Goal: Task Accomplishment & Management: Use online tool/utility

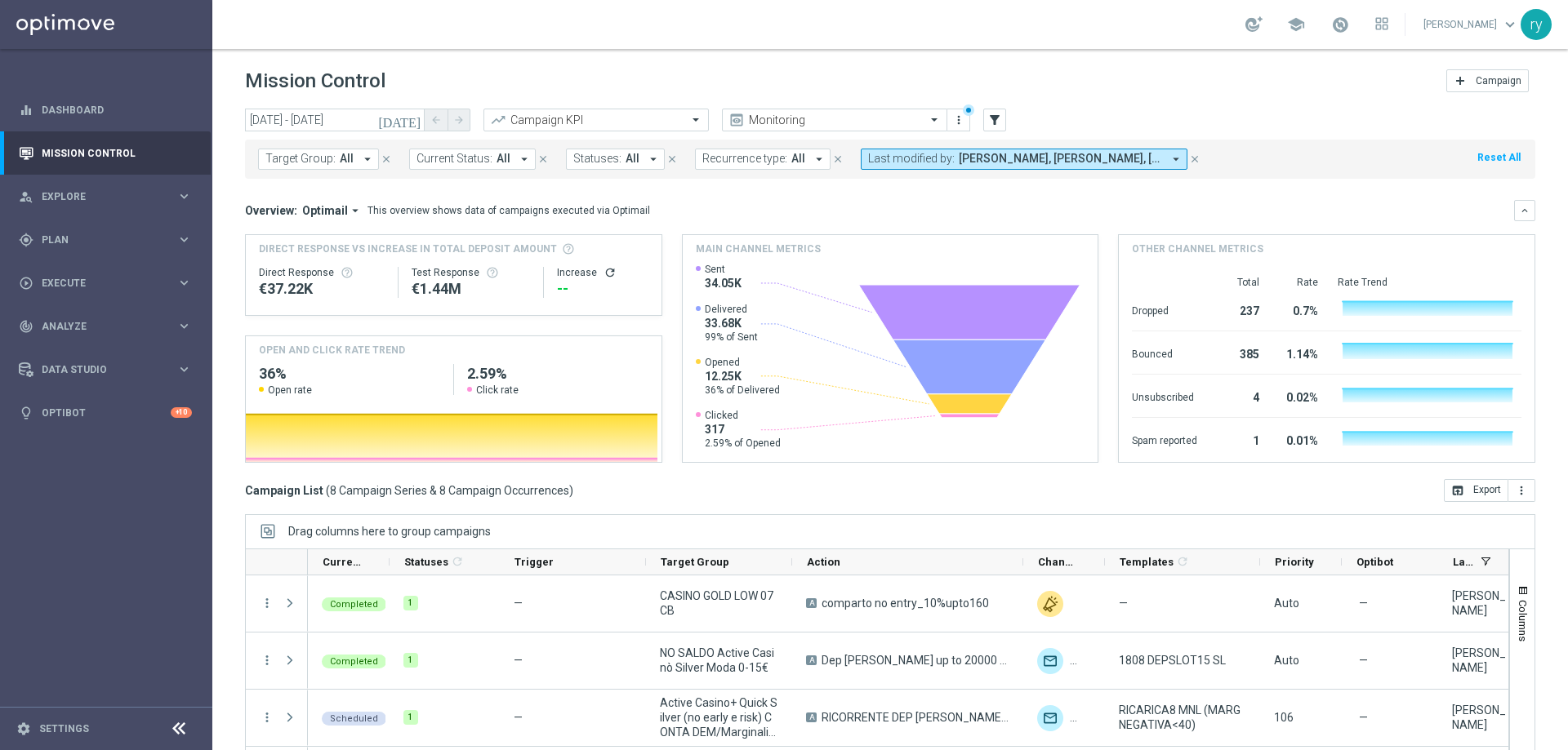
scroll to position [1, 0]
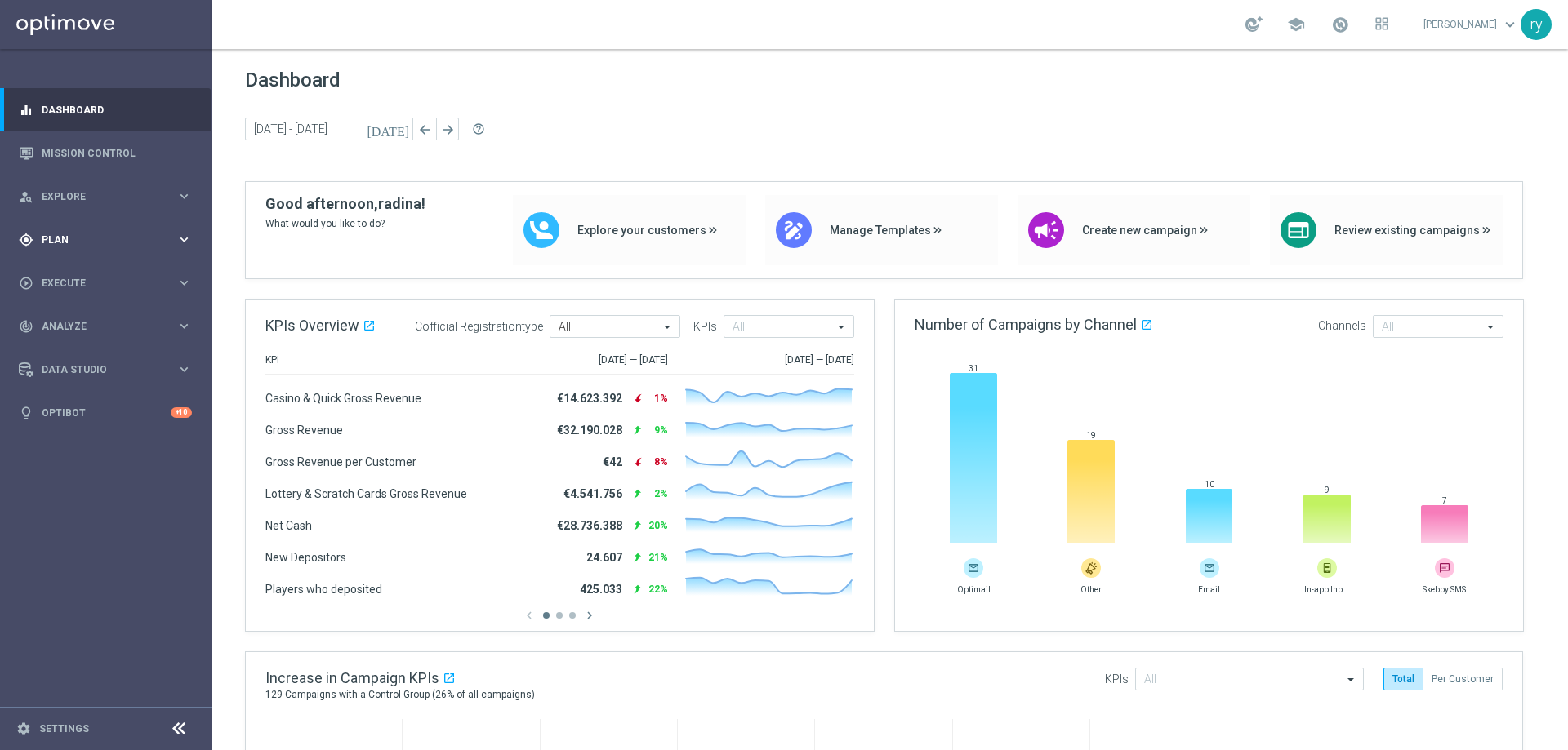
click at [102, 240] on span "Plan" at bounding box center [109, 239] width 135 height 10
click at [71, 323] on span "Templates" at bounding box center [101, 322] width 117 height 10
click at [71, 337] on div "Optimail" at bounding box center [130, 346] width 160 height 24
click at [76, 351] on link "Optimail" at bounding box center [110, 346] width 119 height 13
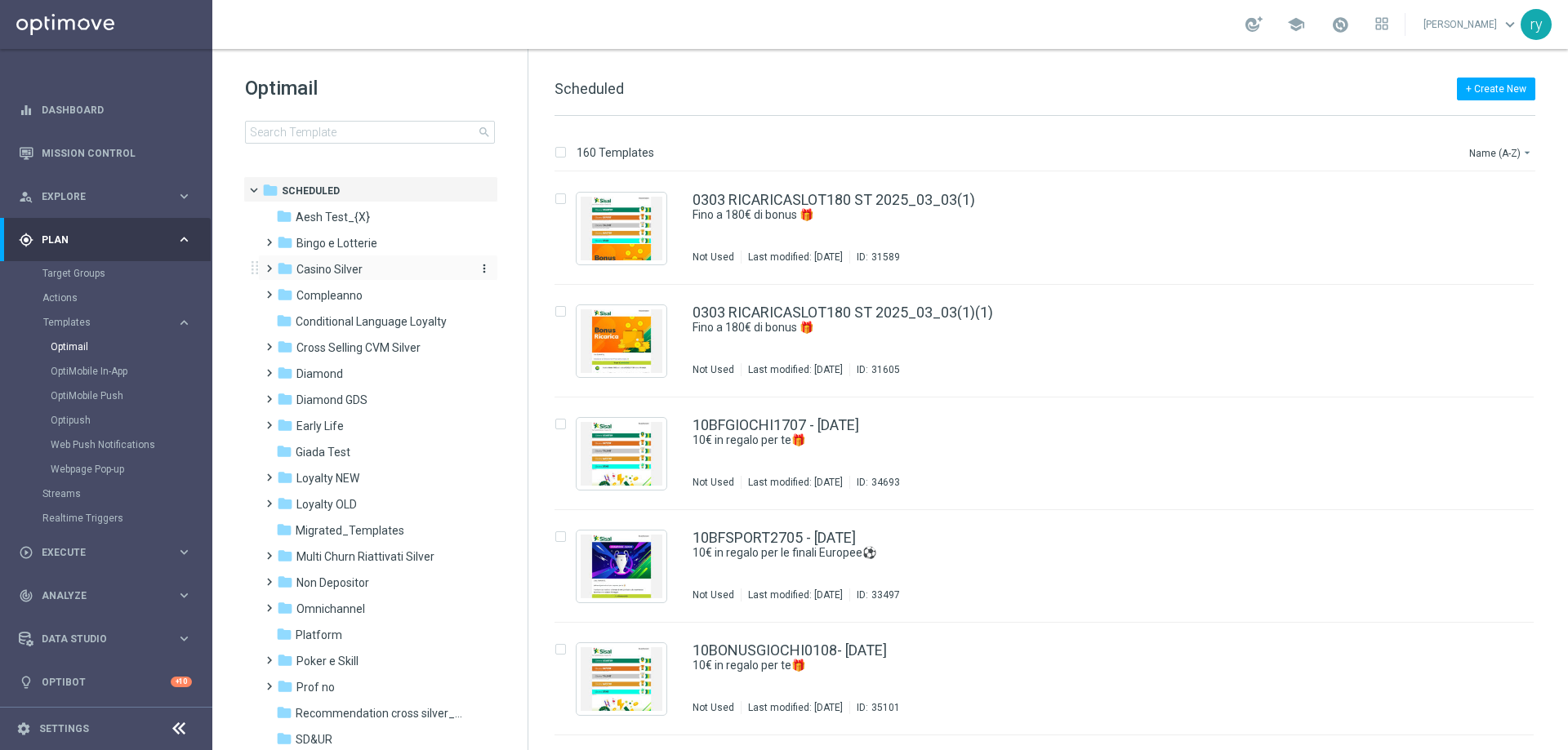
click at [362, 272] on span "Casino Silver" at bounding box center [330, 269] width 66 height 14
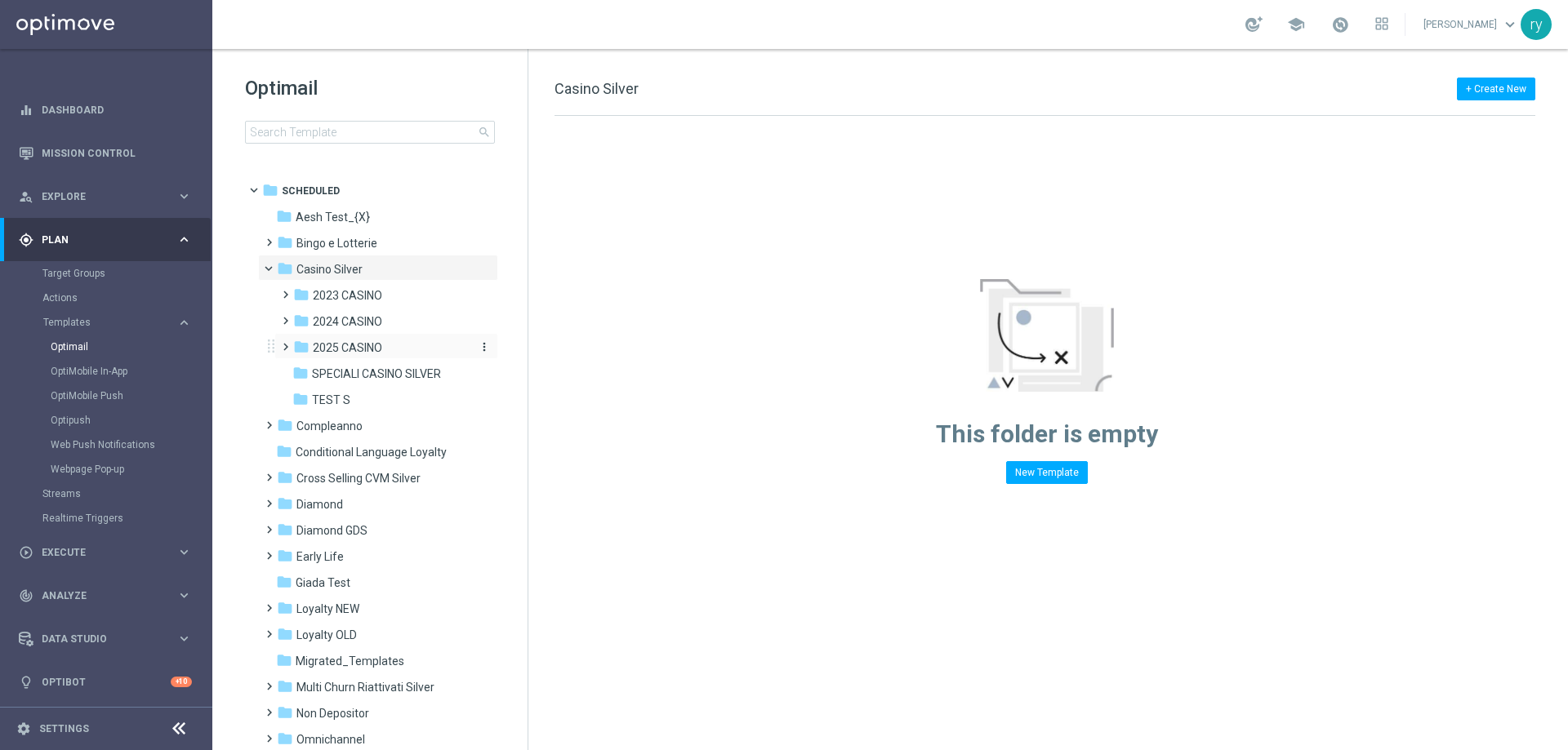
click at [362, 346] on span "2025 CASINO" at bounding box center [348, 347] width 70 height 14
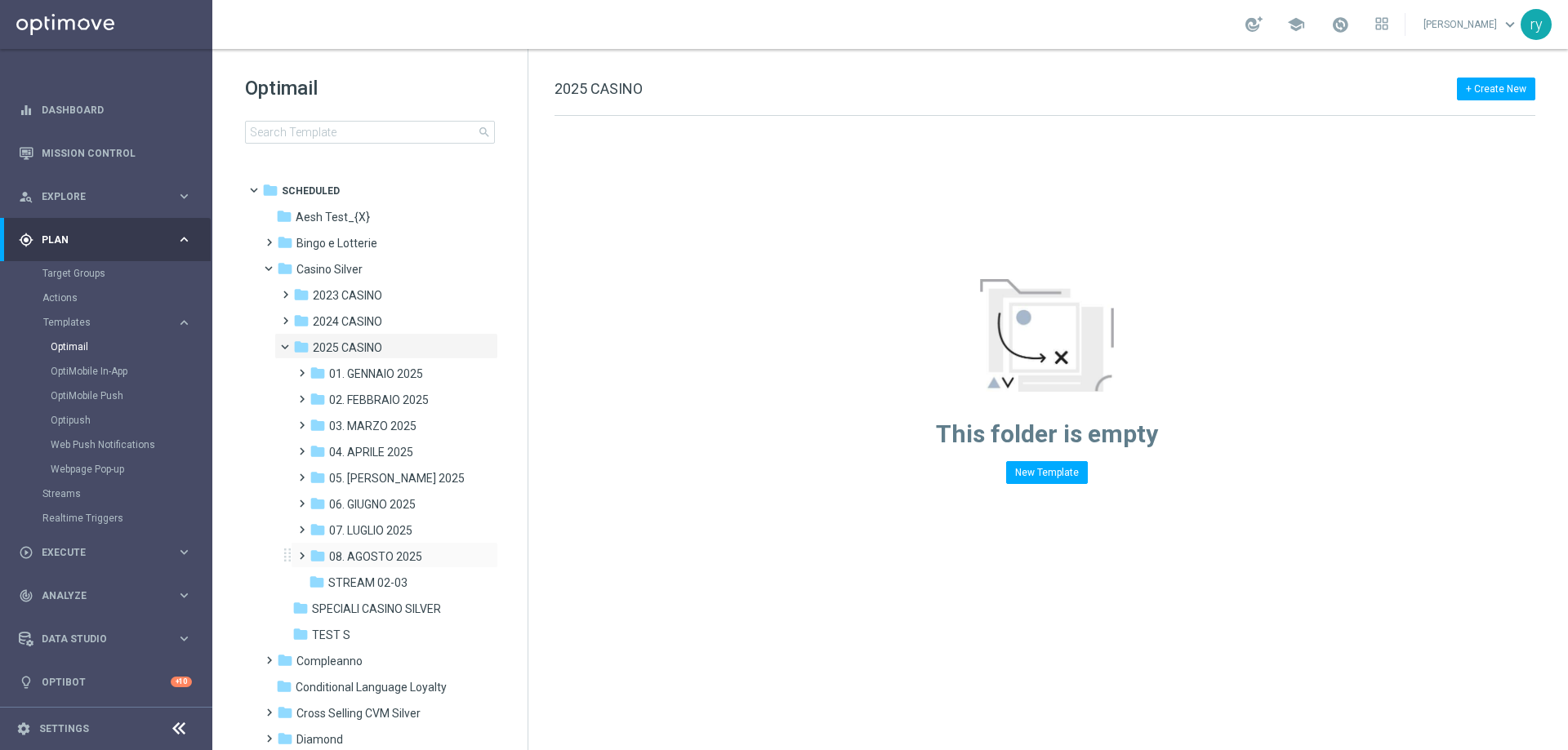
click at [364, 542] on div "folder 08. AGOSTO 2025 more_vert" at bounding box center [394, 554] width 207 height 26
click at [380, 561] on span "08. AGOSTO 2025" at bounding box center [375, 556] width 93 height 14
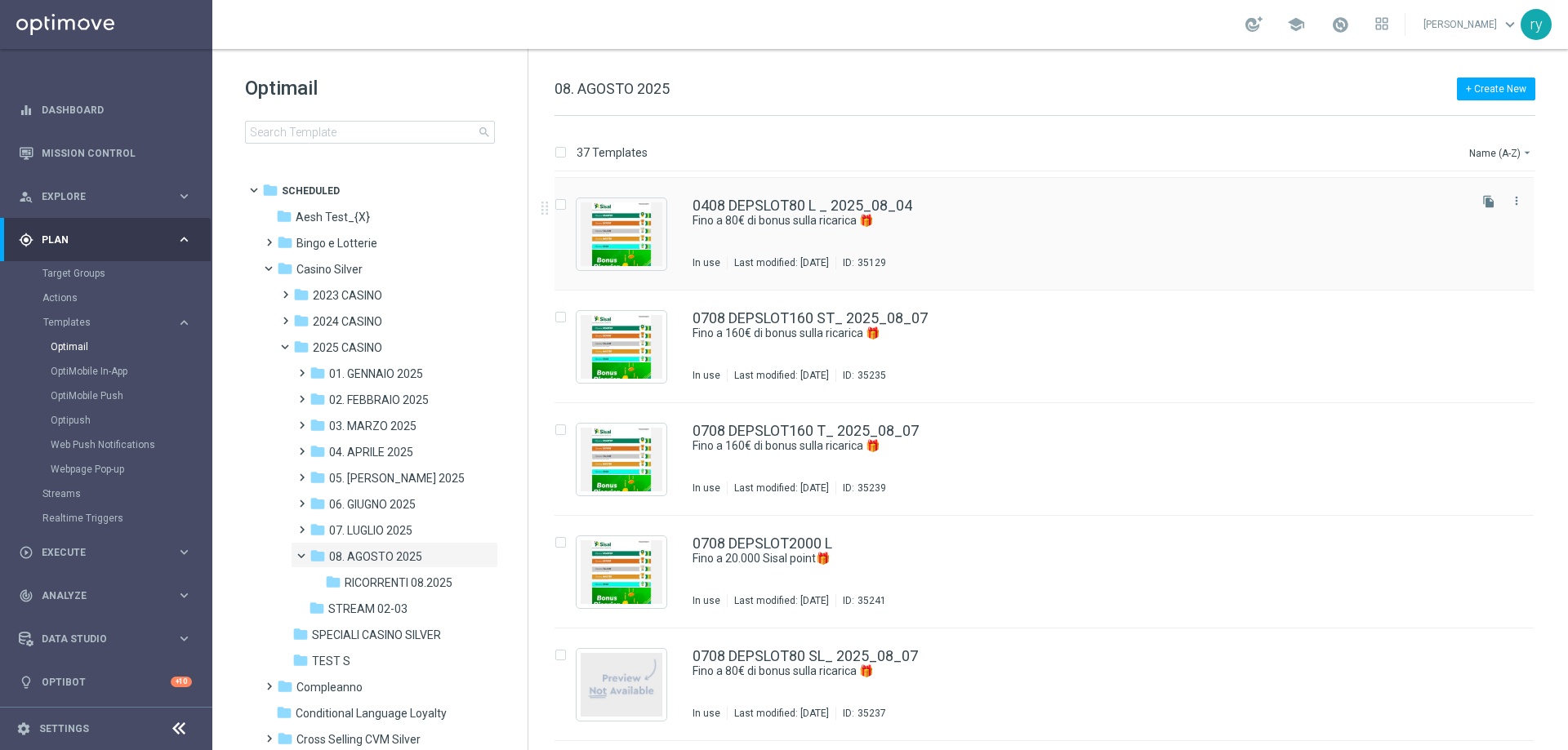
scroll to position [816, 0]
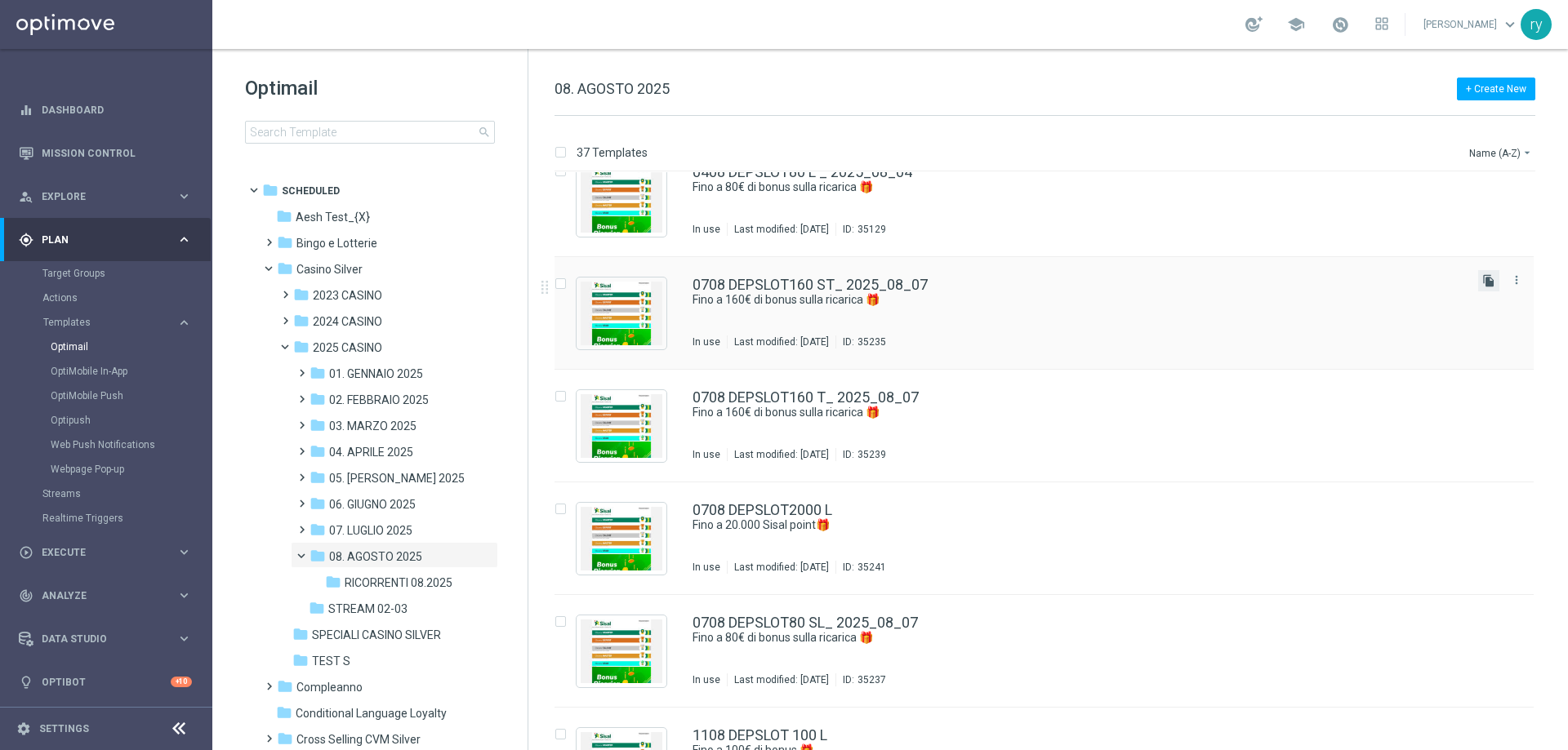
click at [1484, 282] on icon "file_copy" at bounding box center [1488, 280] width 13 height 13
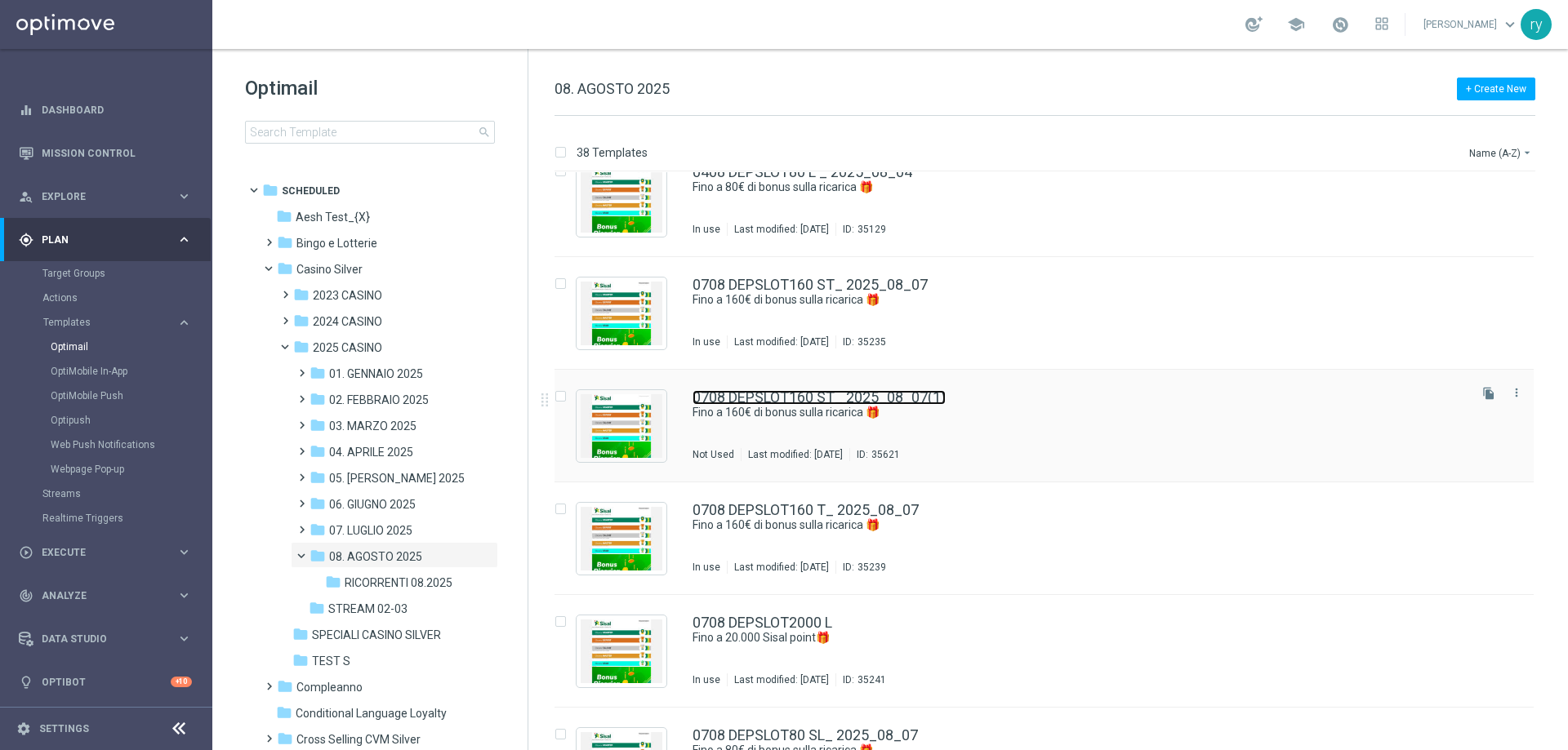
click at [795, 396] on link "0708 DEPSLOT160 ST_ 2025_08_07(1)" at bounding box center [818, 397] width 253 height 14
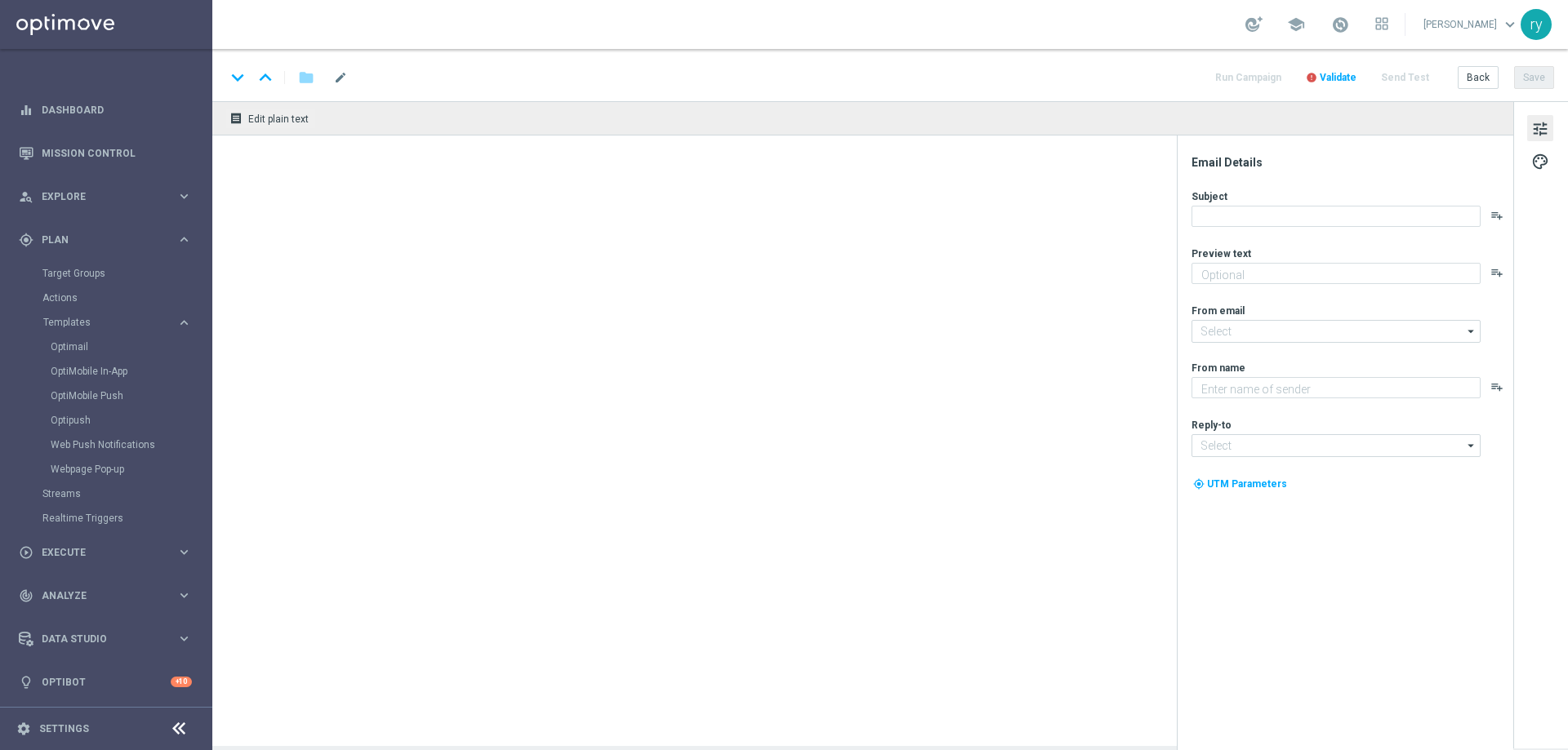
type textarea "Scopri la promozione che ti abbiamo riservato"
type input "newsletter@comunicazioni.sisal.it"
type textarea "Sisal"
type input "info@sisal.it"
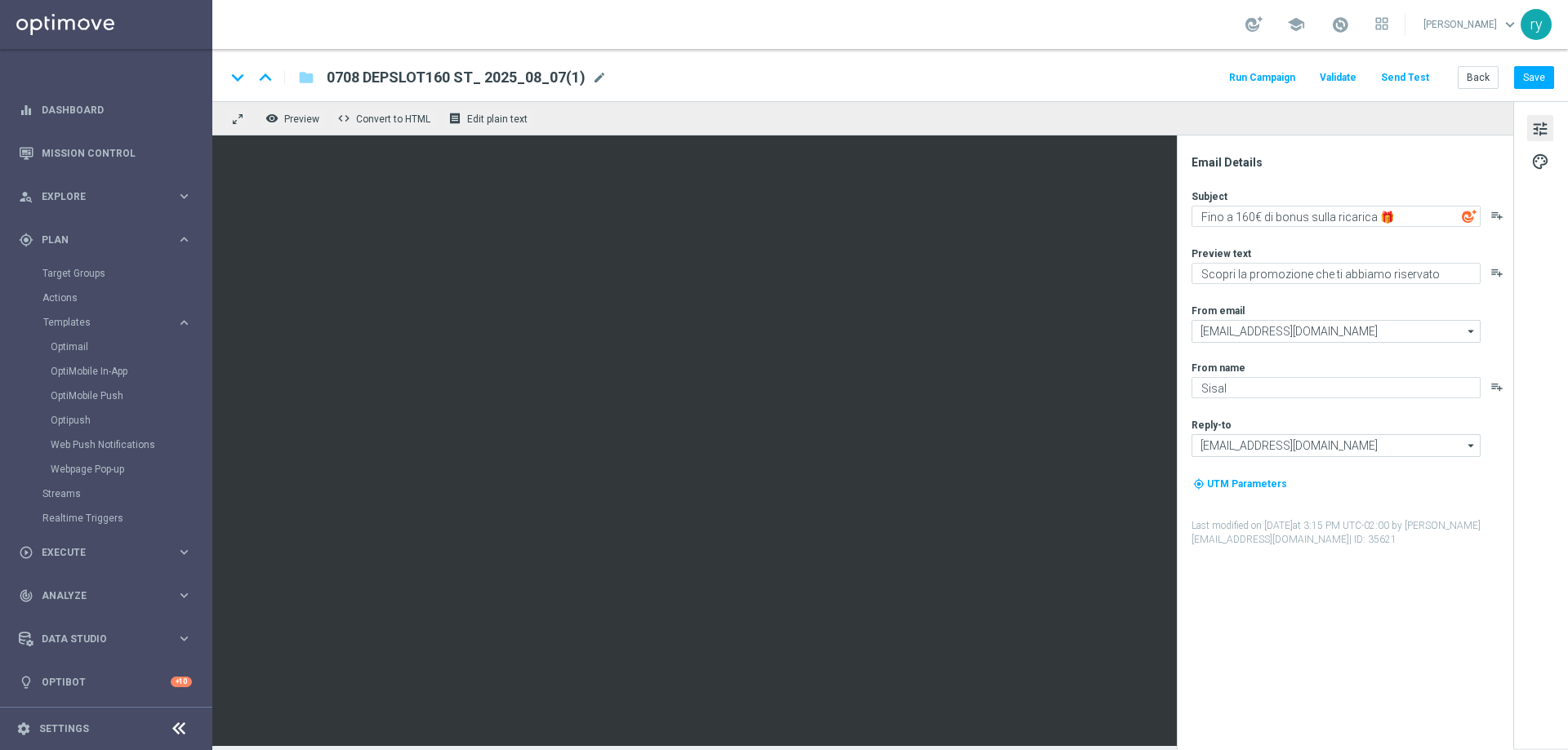
click at [420, 75] on span "0708 DEPSLOT160 ST_ 2025_08_07(1)" at bounding box center [457, 78] width 259 height 20
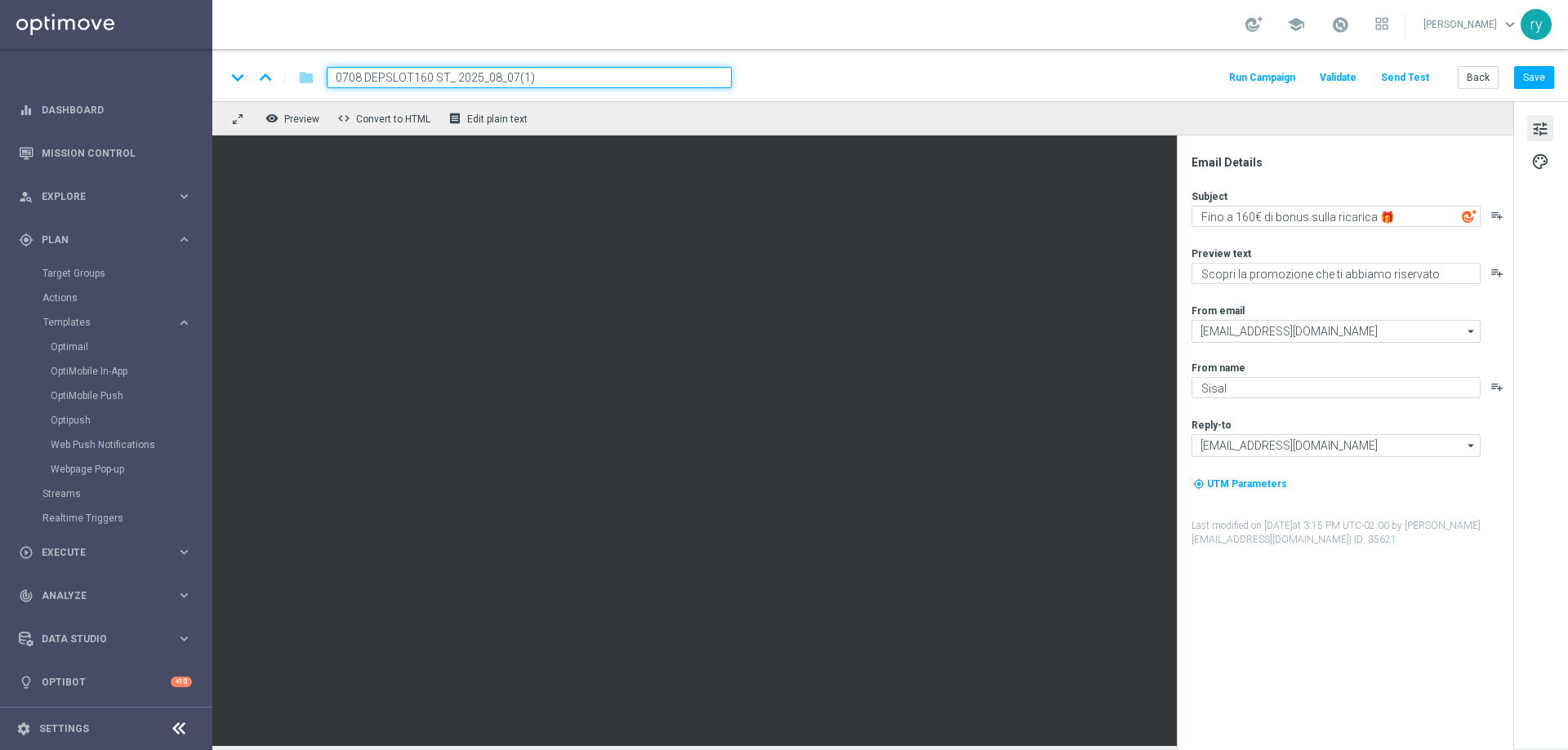
drag, startPoint x: 544, startPoint y: 76, endPoint x: 252, endPoint y: 110, distance: 294.0
click at [247, 110] on div "keyboard_arrow_down keyboard_arrow_up folder 0708 DEPSLOT160 ST_ 2025_08_07(1) …" at bounding box center [890, 397] width 1355 height 697
paste input "2508 DEPSLOT160 ST"
type input "2508 DEPSLOT160 ST"
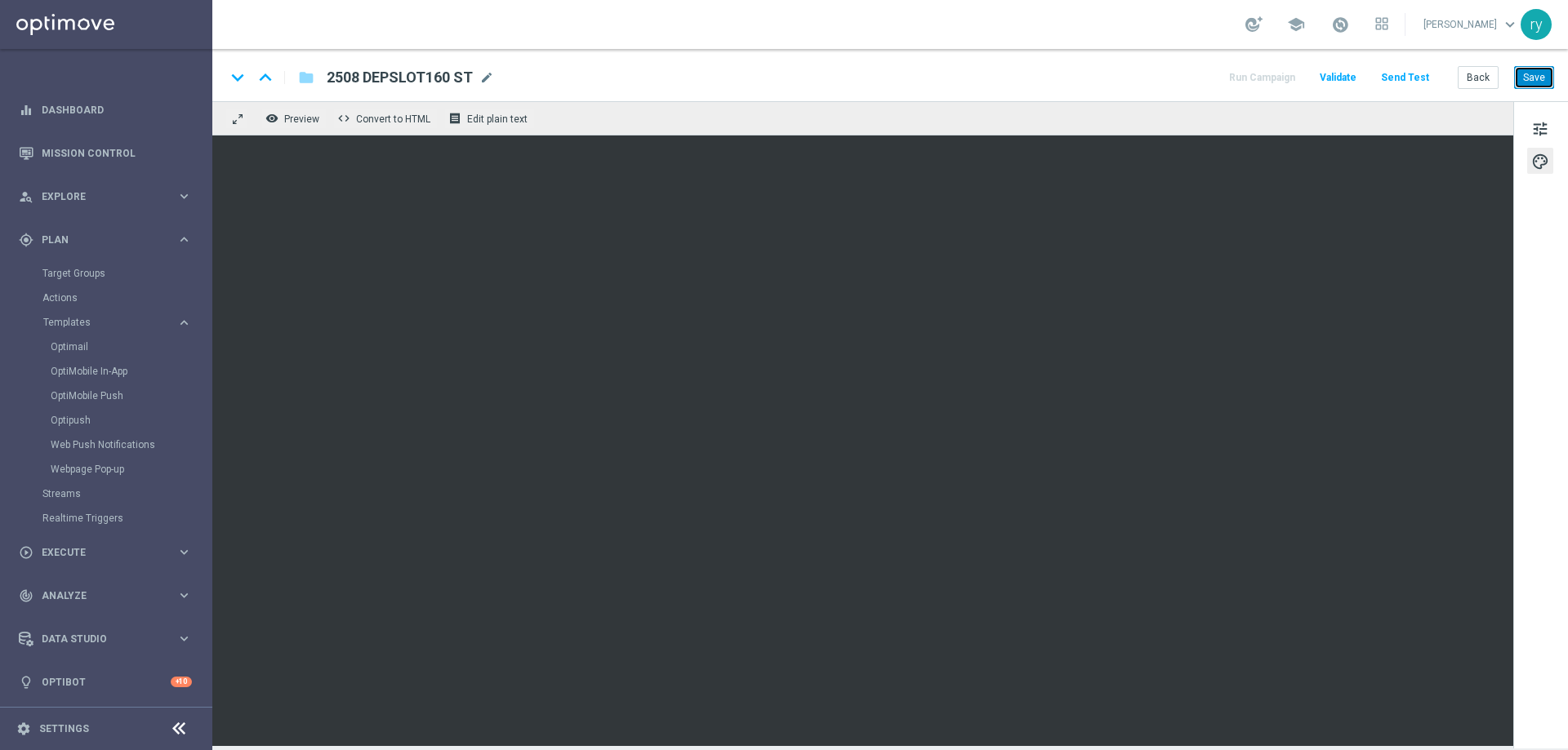
click at [1524, 73] on button "Save" at bounding box center [1534, 78] width 40 height 23
click at [1478, 71] on button "Back" at bounding box center [1479, 78] width 41 height 23
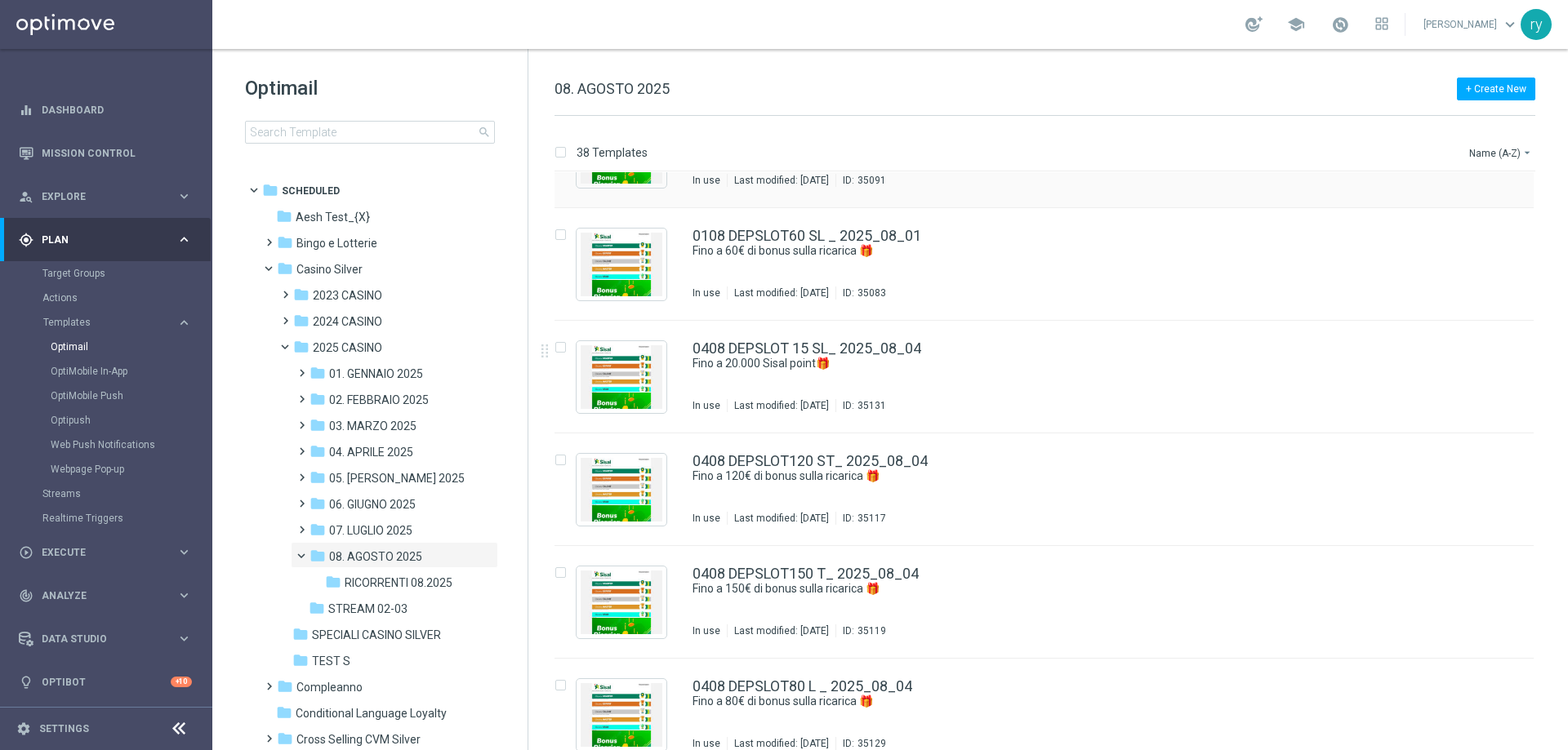
scroll to position [327, 0]
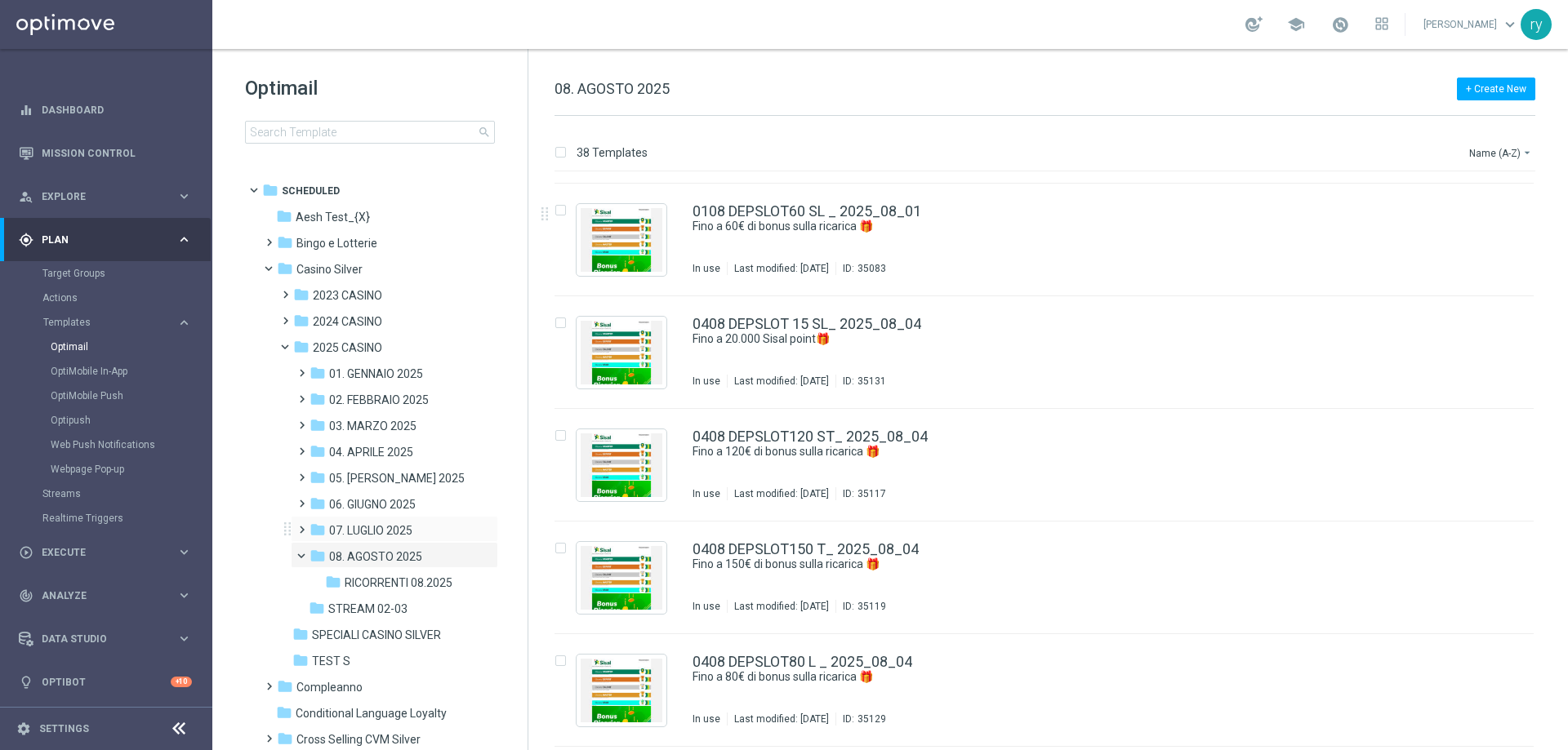
click at [405, 519] on div "folder 07. LUGLIO 2025 more_vert" at bounding box center [394, 529] width 207 height 26
click at [371, 521] on div "folder 07. LUGLIO 2025 more_vert" at bounding box center [394, 529] width 207 height 26
click at [371, 526] on span "07. LUGLIO 2025" at bounding box center [370, 530] width 83 height 14
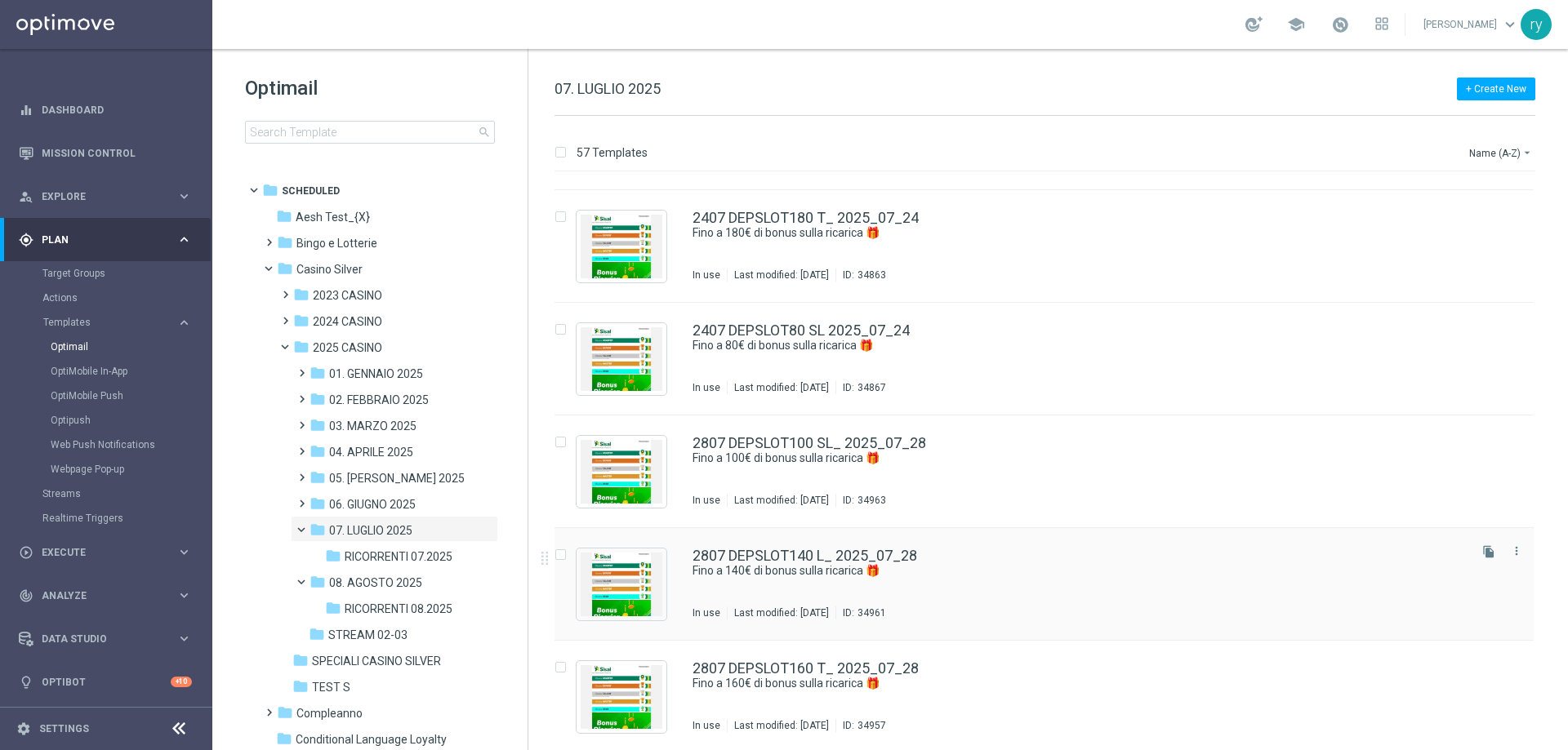
scroll to position [5020, 0]
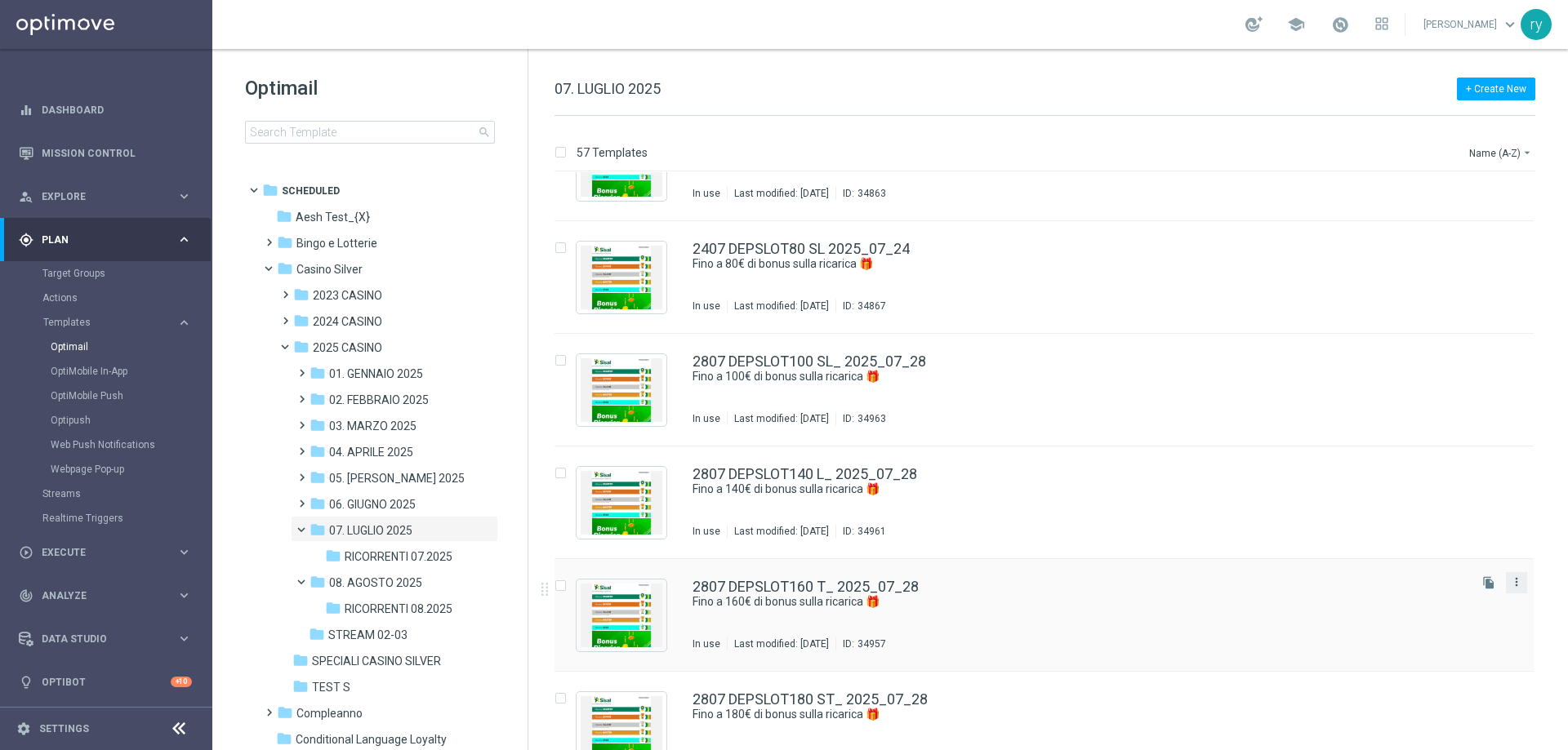
click at [1514, 581] on icon "more_vert" at bounding box center [1516, 581] width 13 height 13
click at [1446, 619] on div "Copy To" at bounding box center [1448, 622] width 99 height 12
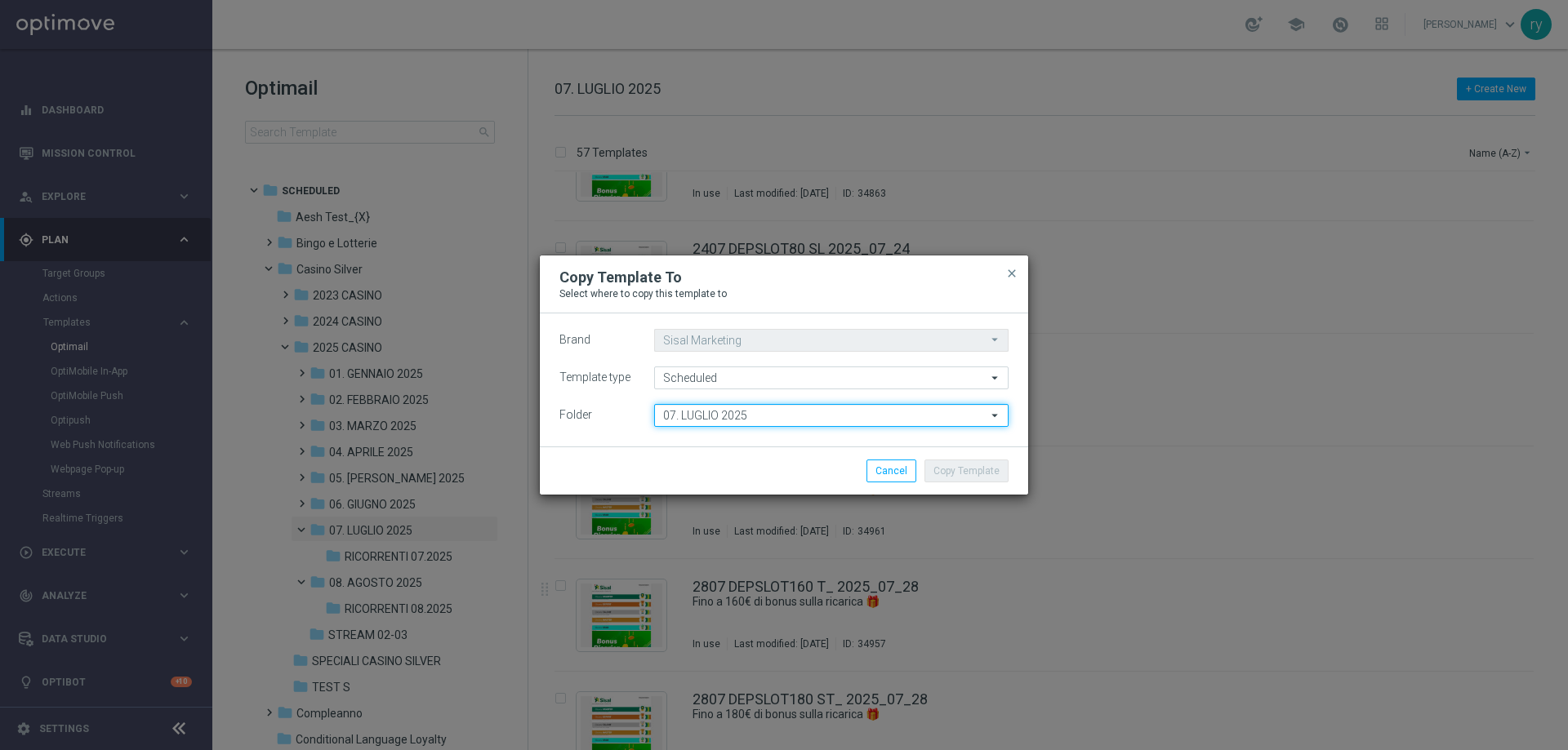
click at [724, 416] on input "07. LUGLIO 2025" at bounding box center [831, 415] width 355 height 23
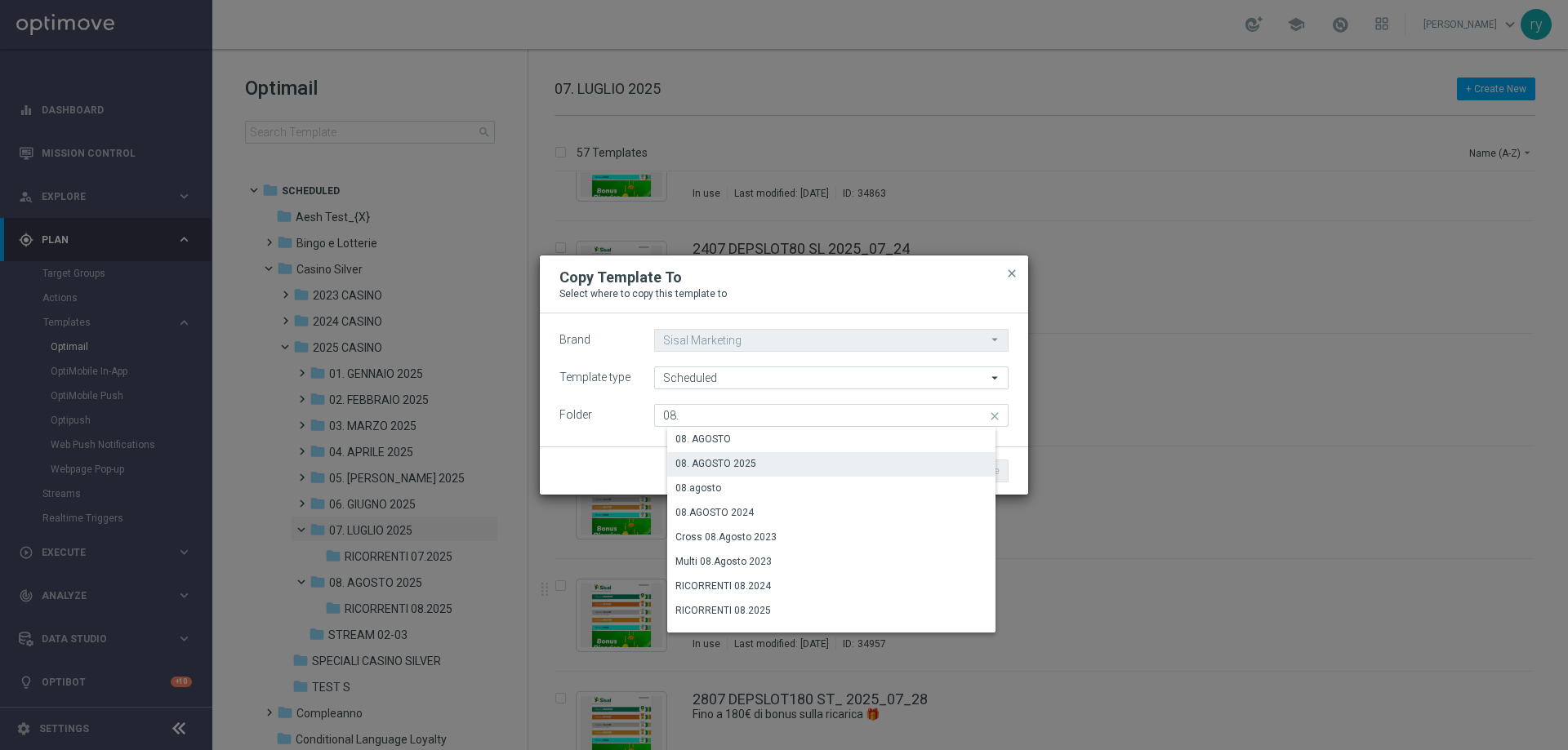
click at [754, 454] on div "08. AGOSTO 2025" at bounding box center [844, 463] width 355 height 23
type input "08. AGOSTO 2025"
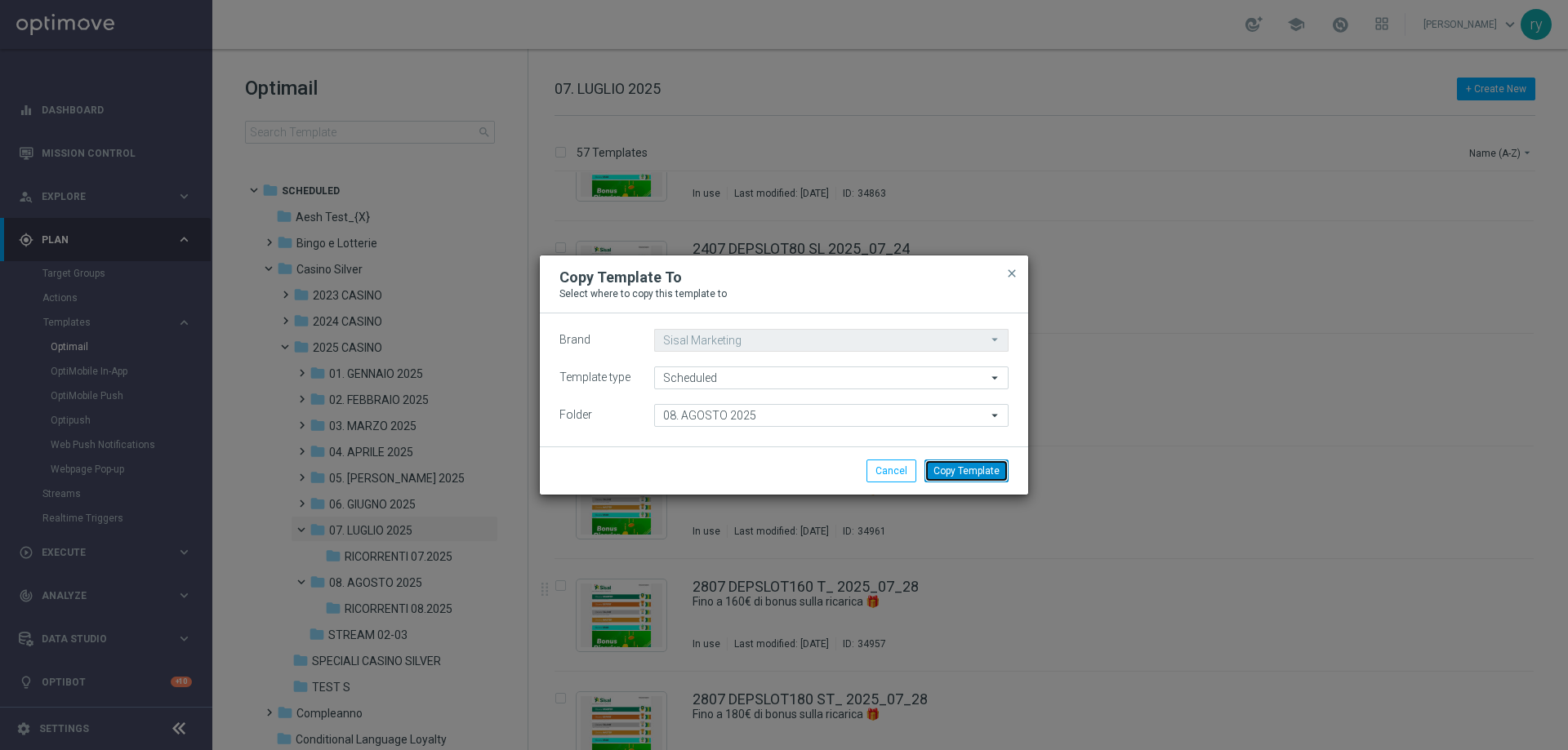
click at [955, 471] on button "Copy Template" at bounding box center [967, 471] width 84 height 23
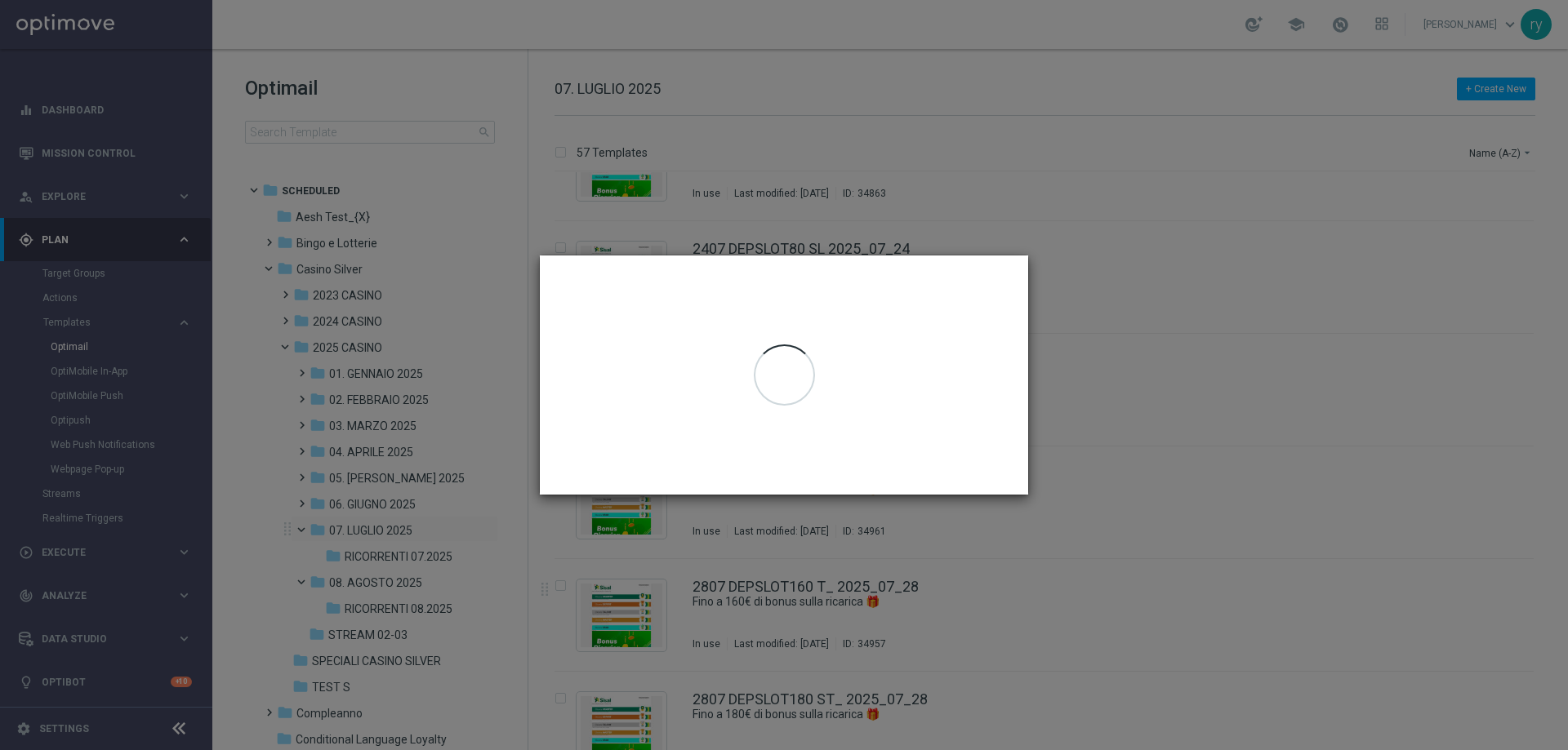
scroll to position [0, 0]
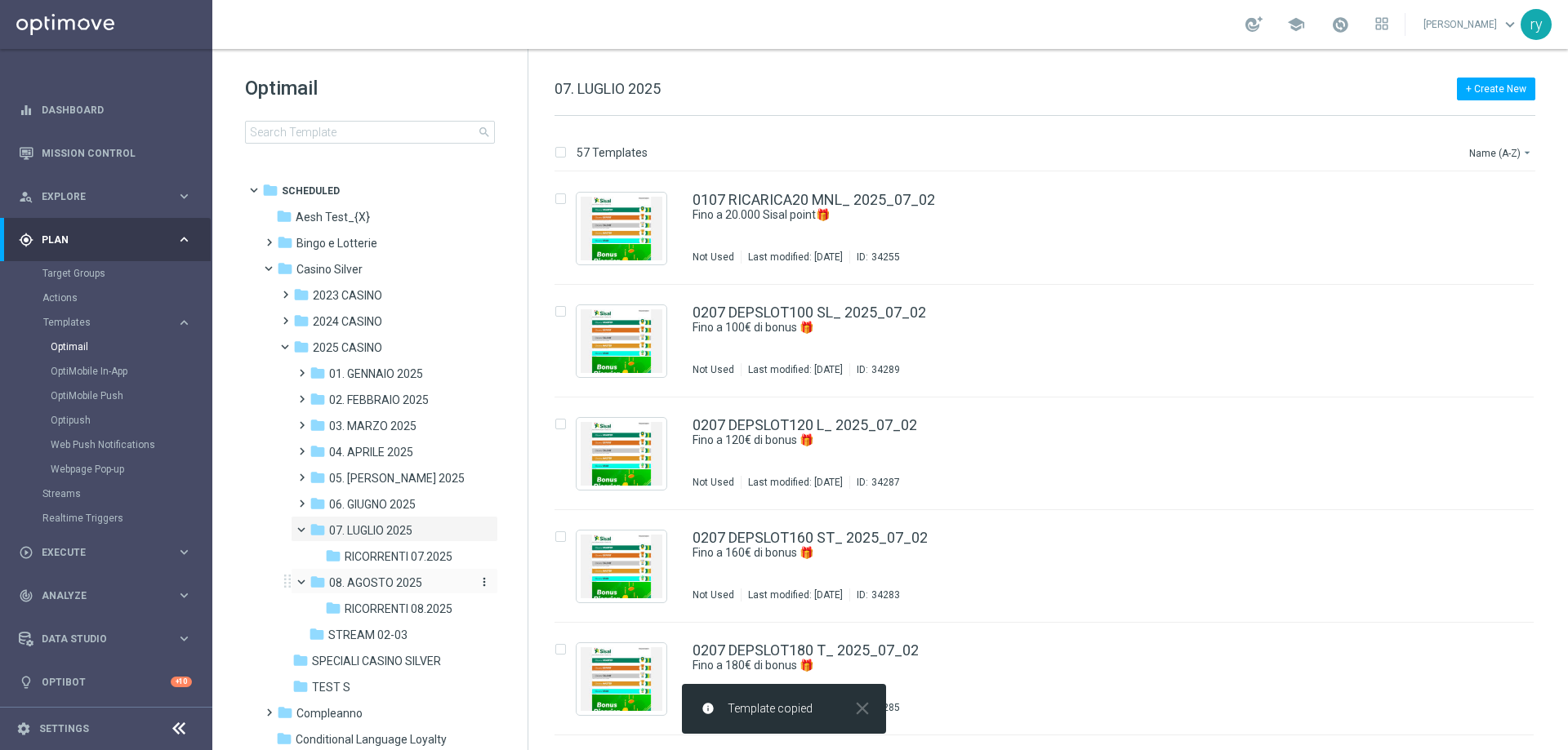
click at [390, 576] on span "08. AGOSTO 2025" at bounding box center [375, 582] width 93 height 14
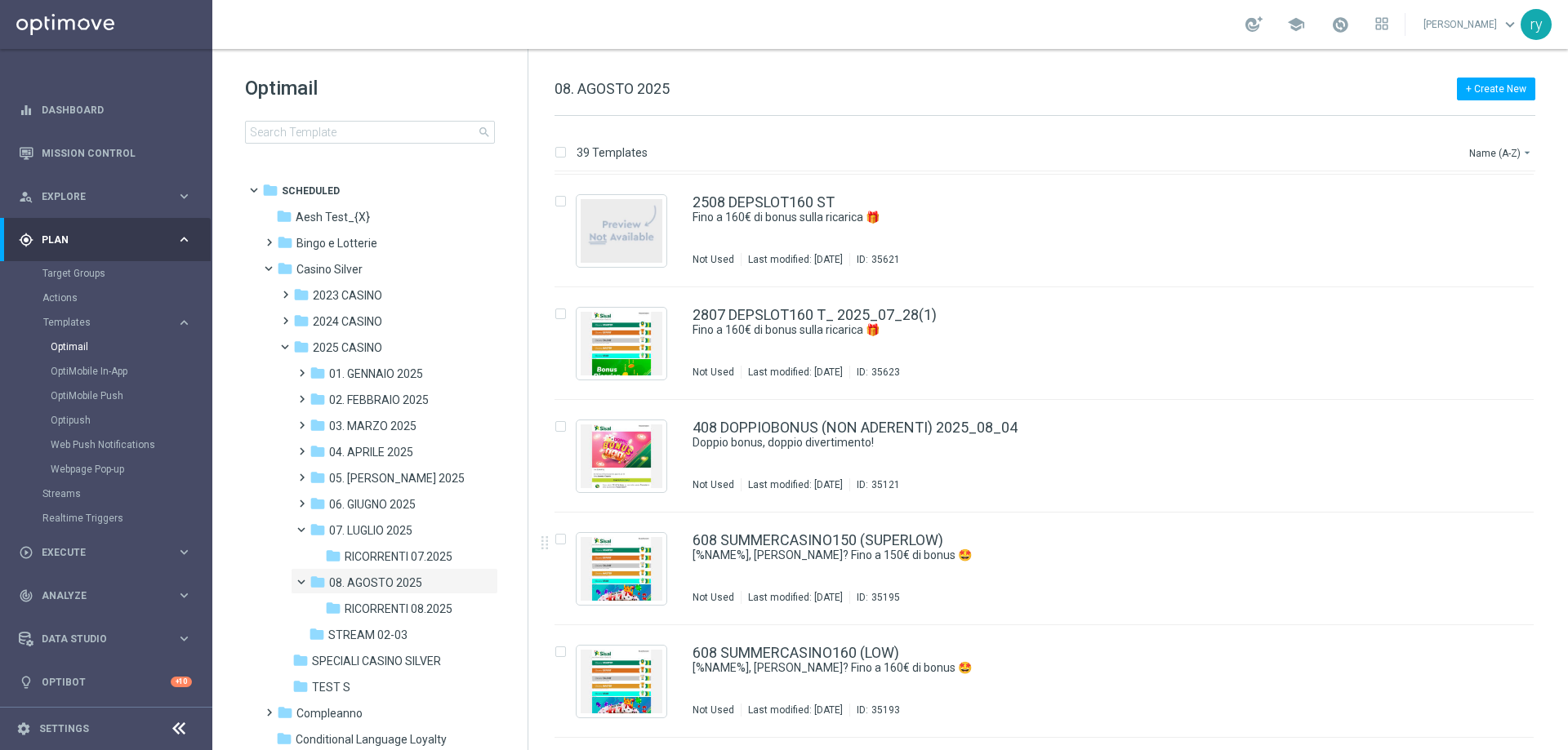
scroll to position [3488, 0]
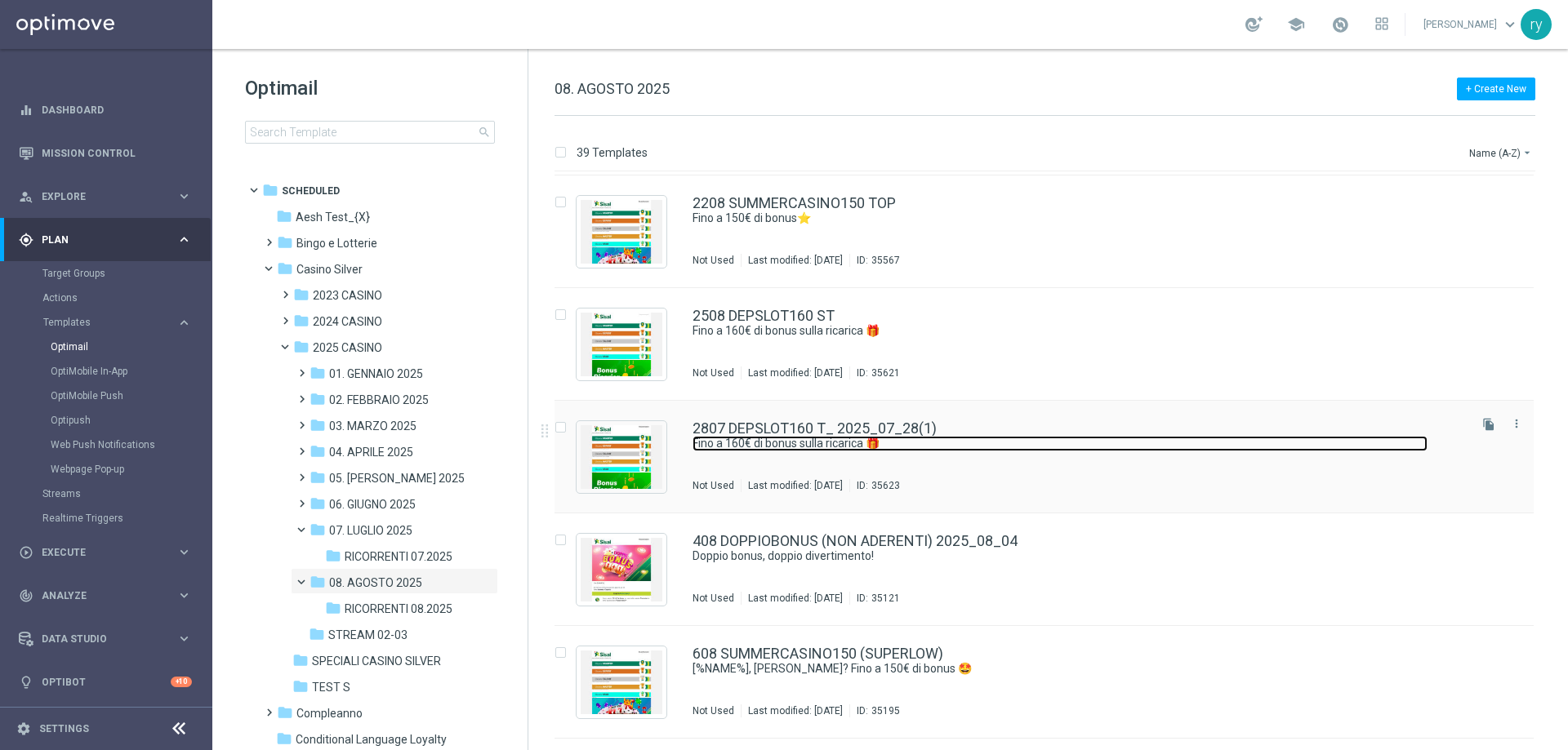
click at [823, 436] on link "Fino a 160€ di bonus sulla ricarica 🎁" at bounding box center [1060, 443] width 735 height 15
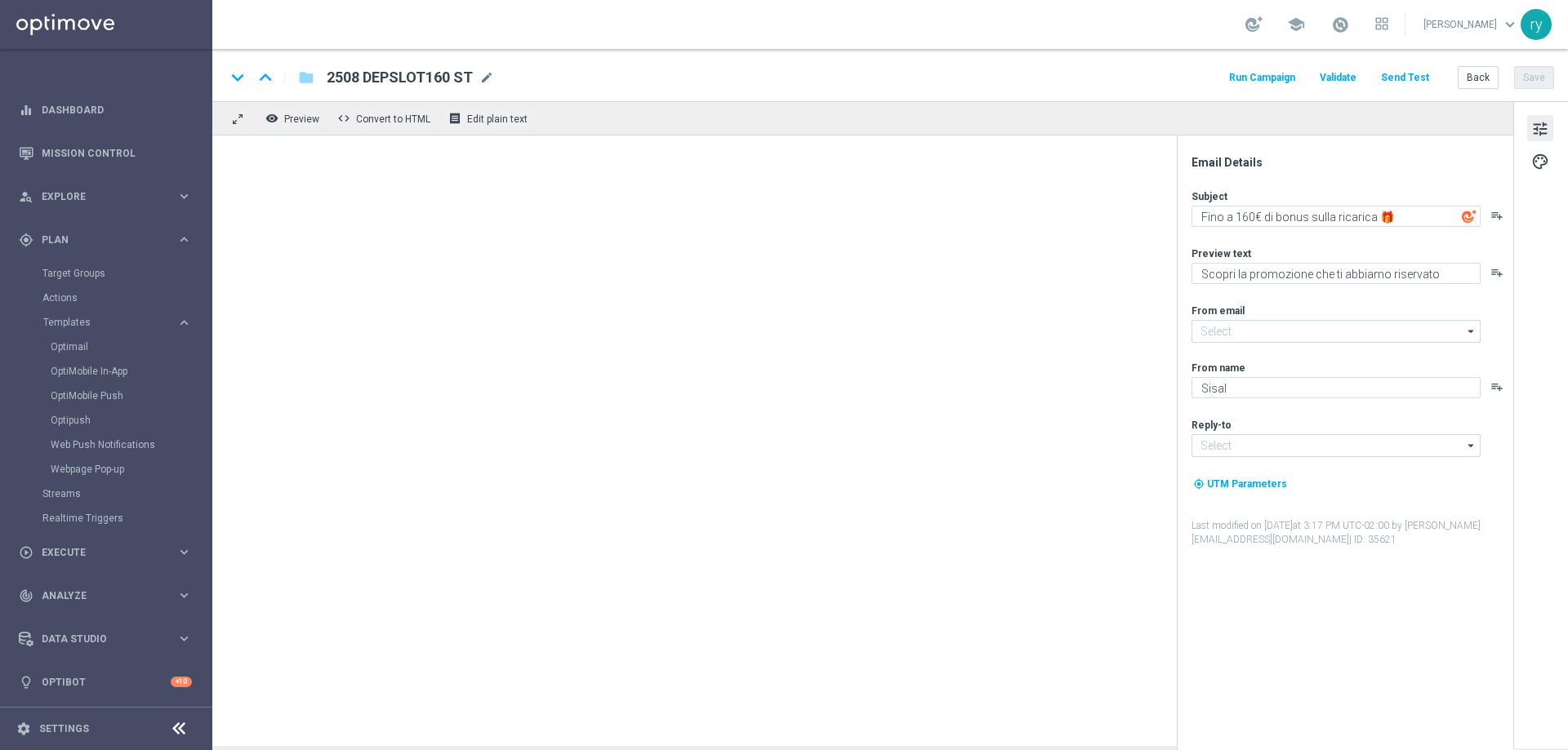
type input "newsletter@comunicazioni.sisal.it"
type input "info@sisal.it"
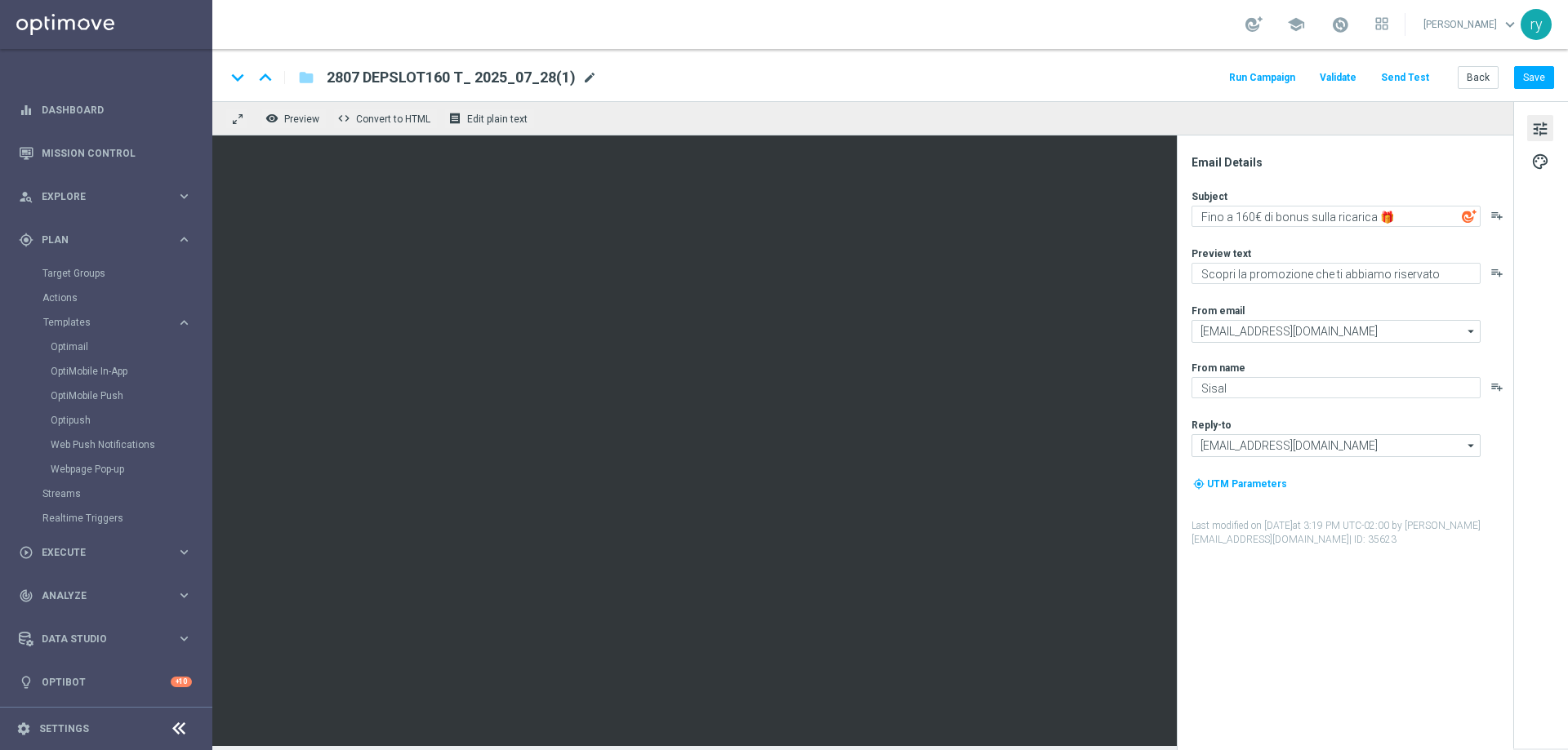
click at [586, 76] on span "mode_edit" at bounding box center [590, 78] width 14 height 14
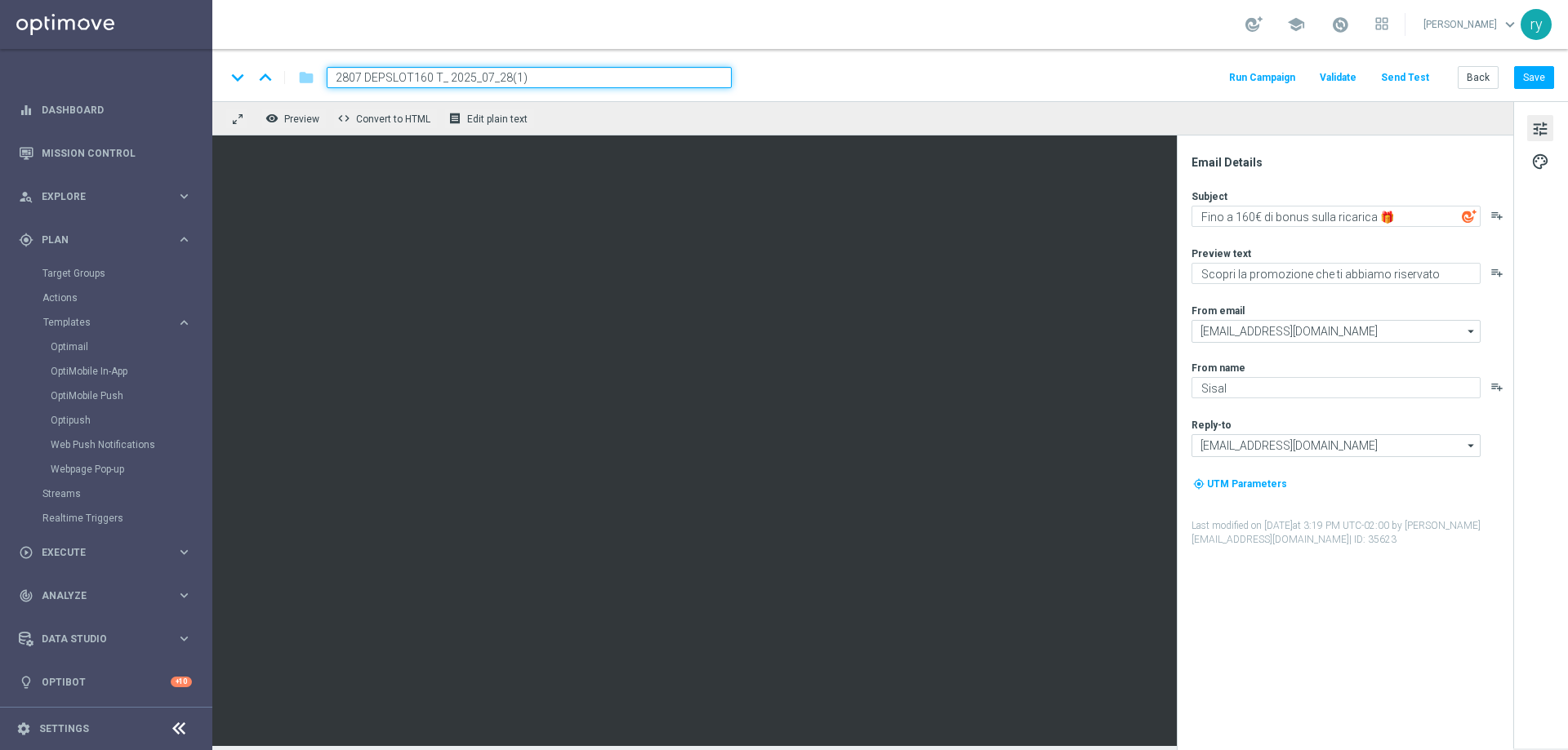
drag, startPoint x: 534, startPoint y: 79, endPoint x: 190, endPoint y: 87, distance: 344.1
click at [190, 87] on main "equalizer Dashboard Mission Control" at bounding box center [784, 375] width 1568 height 750
paste input "508 DEPSLOT160 T"
type input "2508 DEPSLOT160 T"
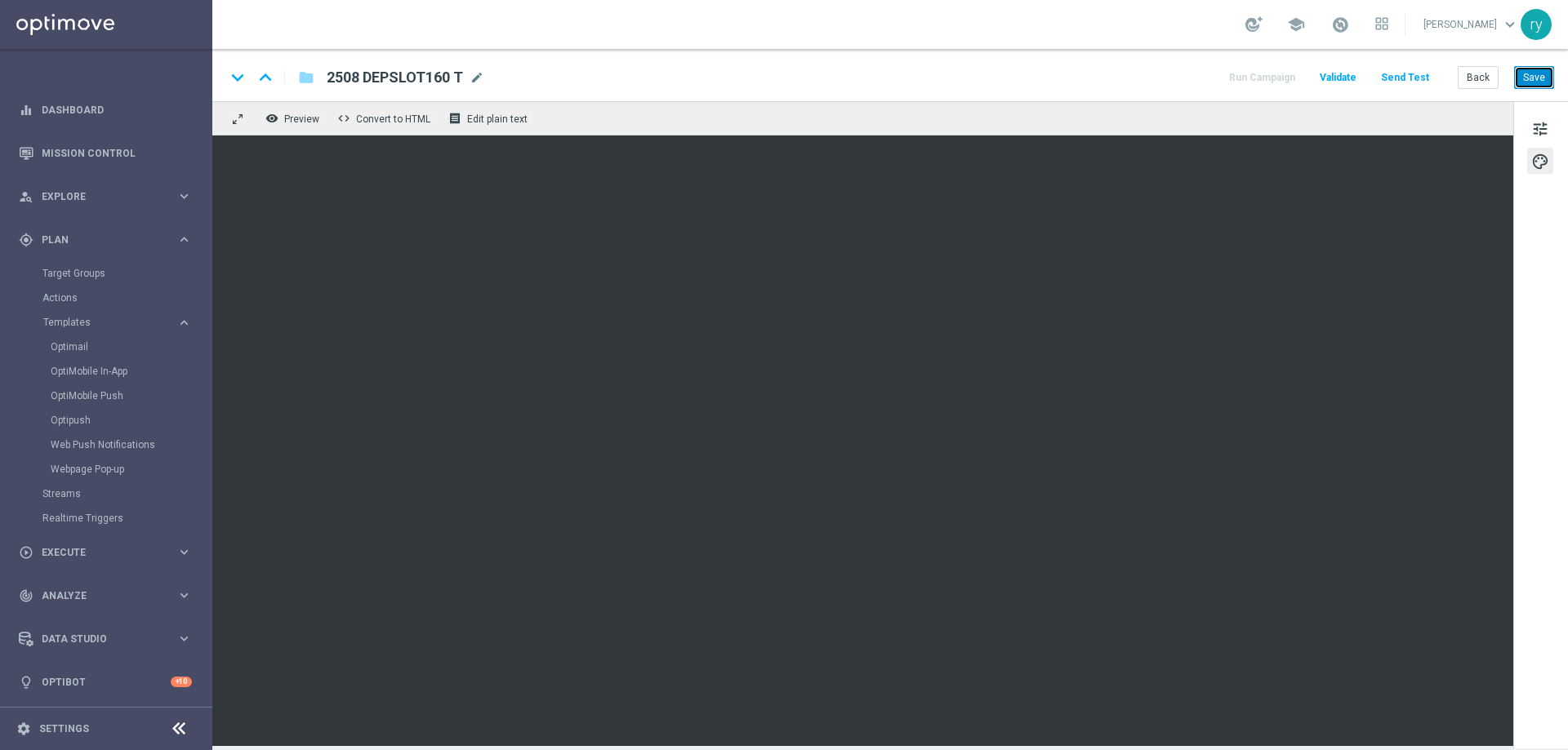
click at [1542, 73] on button "Save" at bounding box center [1534, 78] width 40 height 23
click at [1482, 79] on button "Back" at bounding box center [1479, 78] width 41 height 23
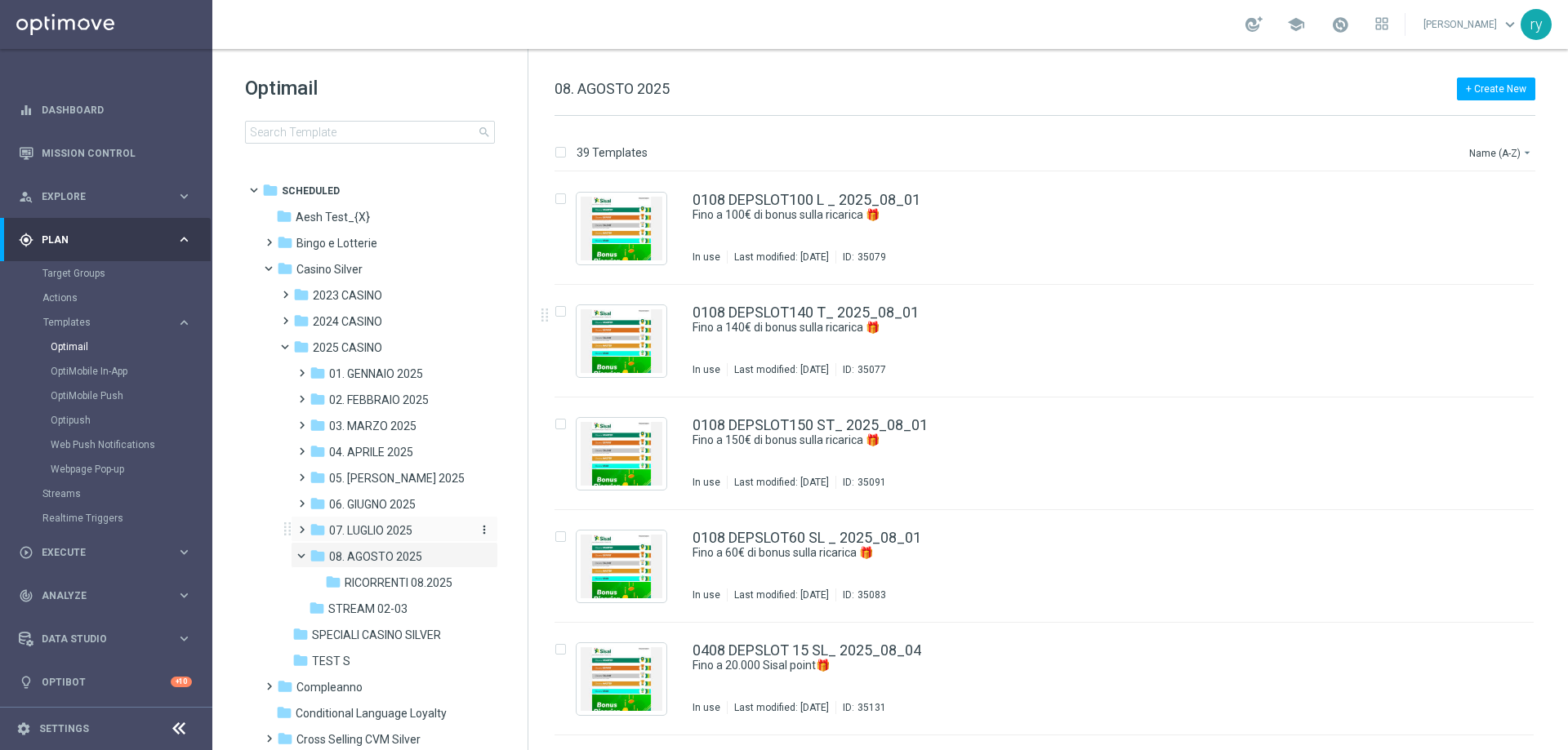
click at [392, 528] on span "07. LUGLIO 2025" at bounding box center [370, 530] width 83 height 14
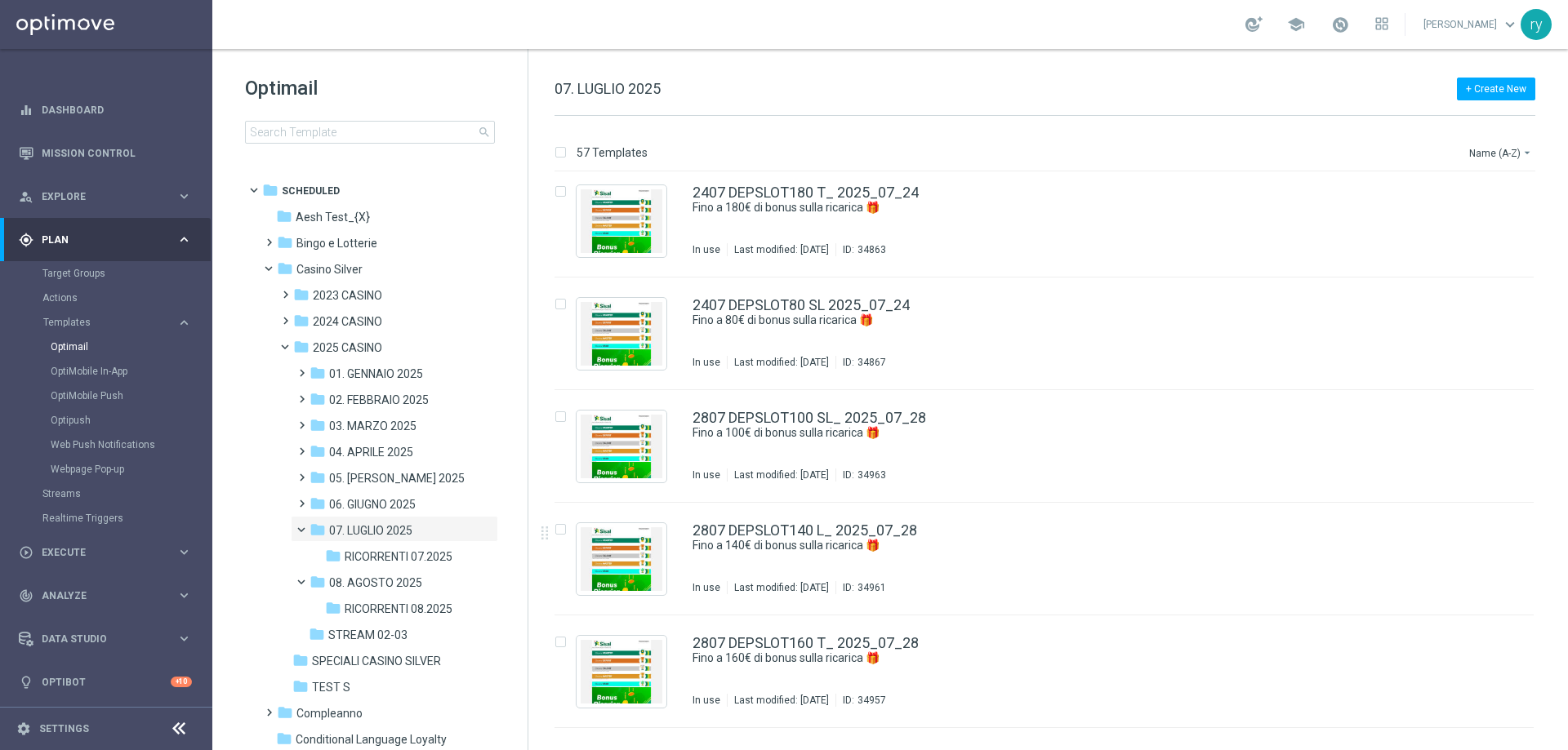
scroll to position [4938, 0]
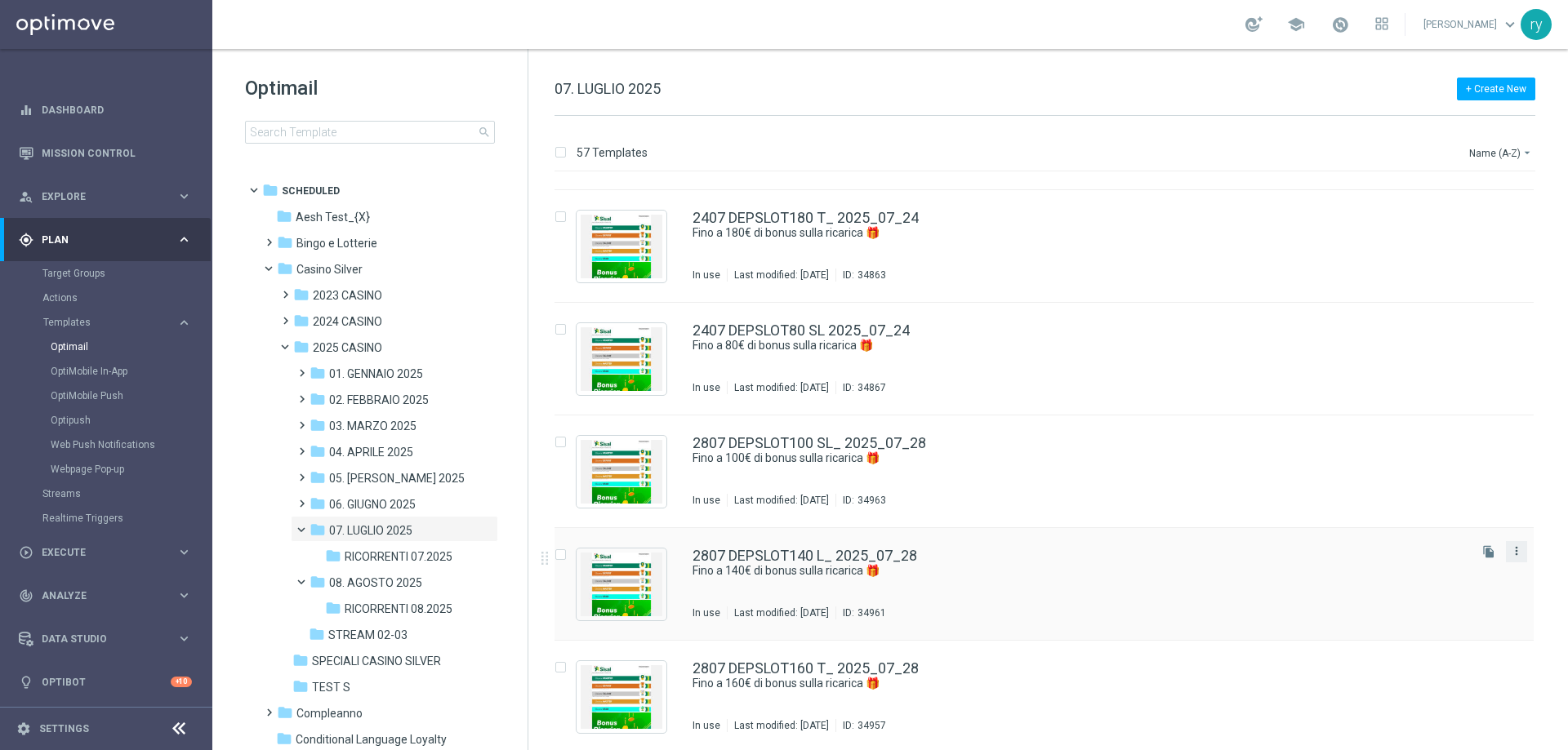
click at [1518, 546] on icon "more_vert" at bounding box center [1516, 551] width 13 height 13
click at [1434, 593] on span "Copy To" at bounding box center [1417, 591] width 36 height 12
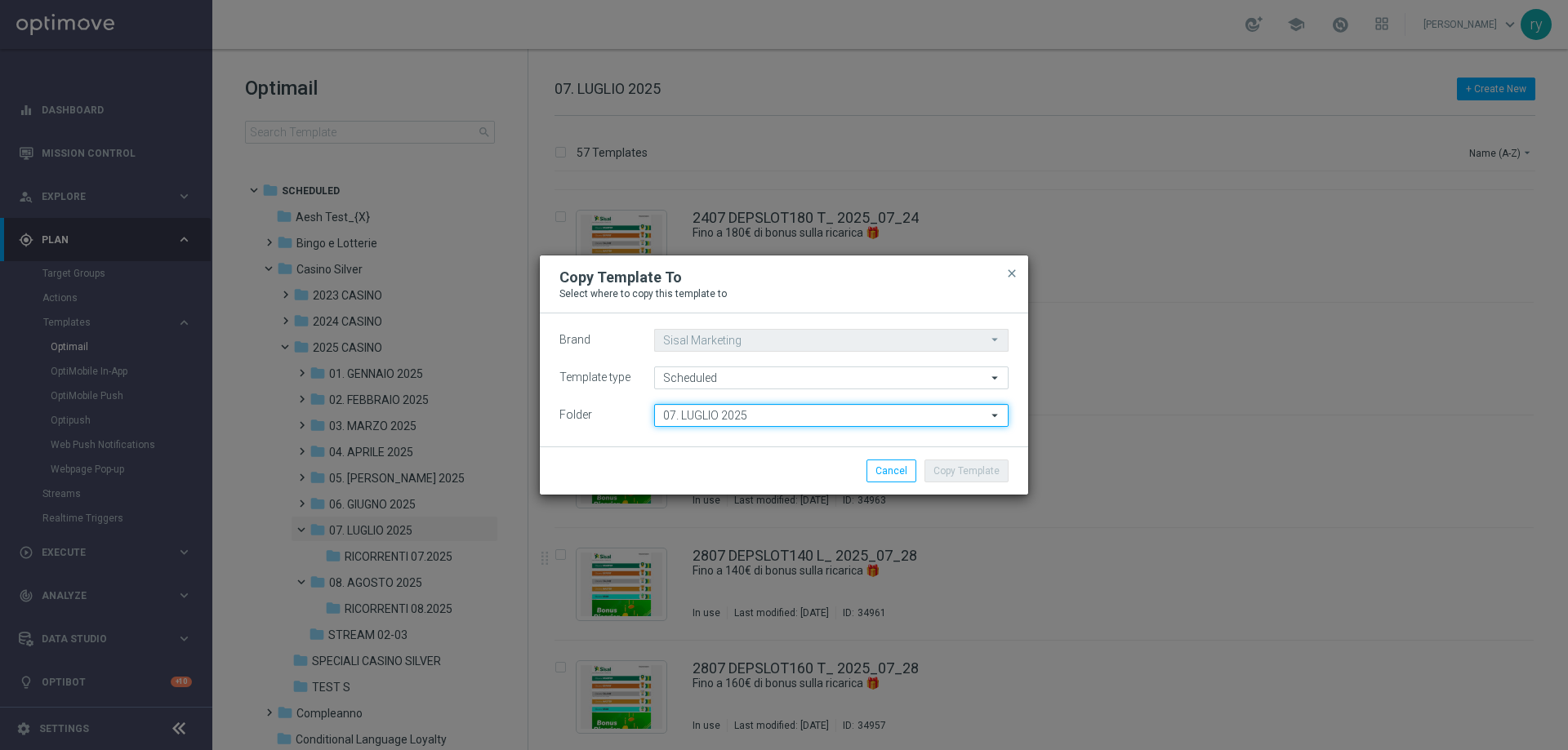
click at [767, 413] on input "07. LUGLIO 2025" at bounding box center [831, 415] width 355 height 23
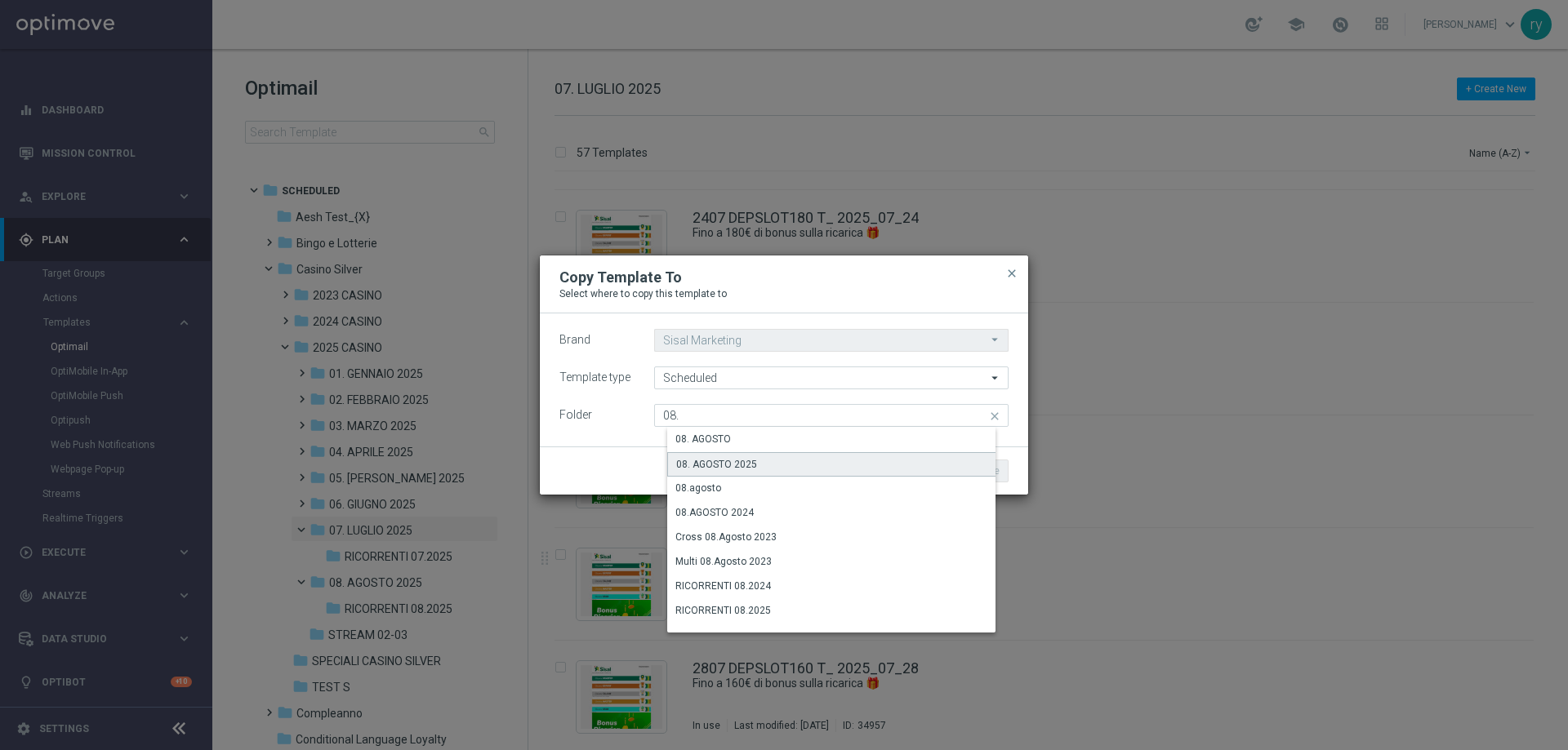
click at [757, 461] on div "08. AGOSTO 2025" at bounding box center [844, 463] width 355 height 24
type input "08. AGOSTO 2025"
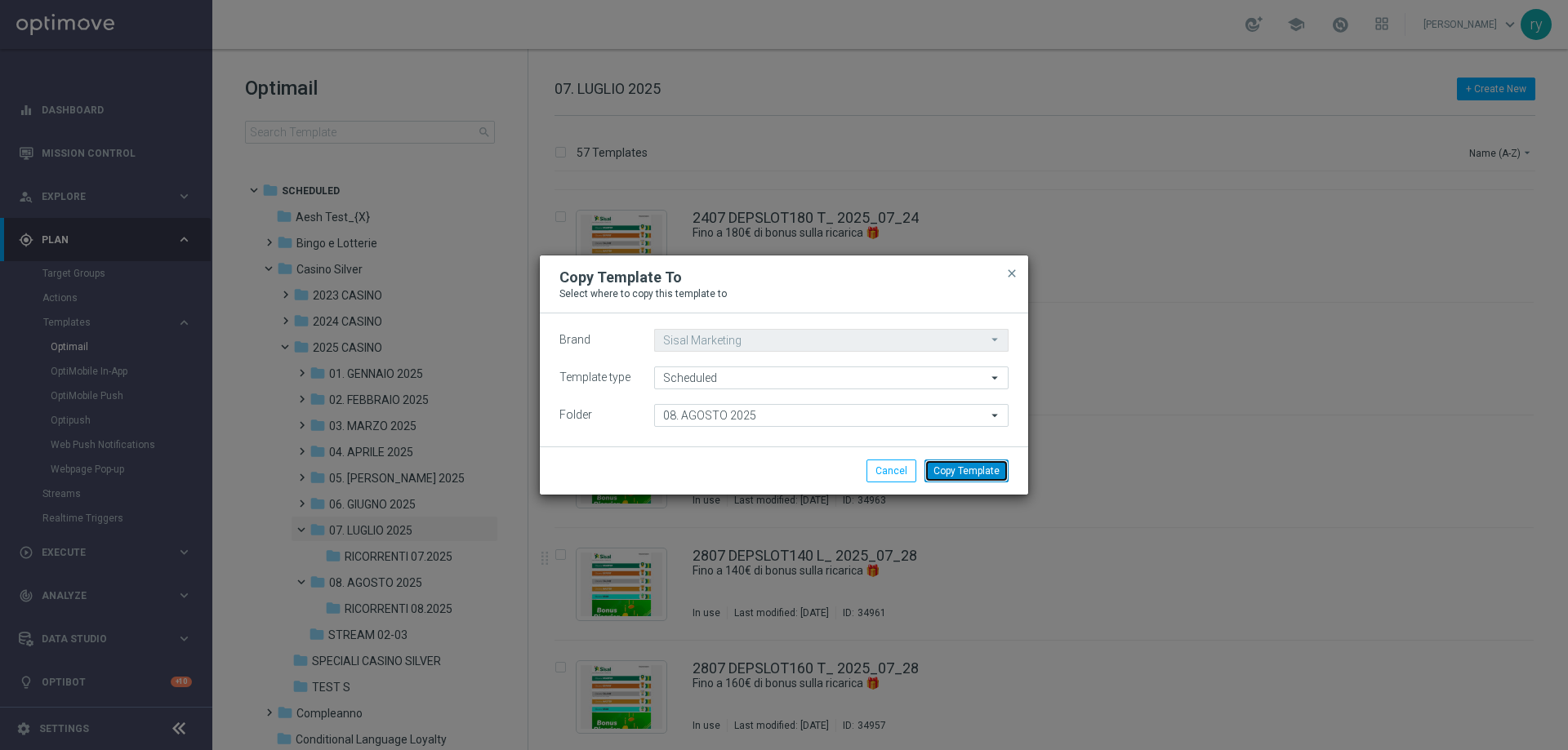
click at [960, 471] on button "Copy Template" at bounding box center [967, 471] width 84 height 23
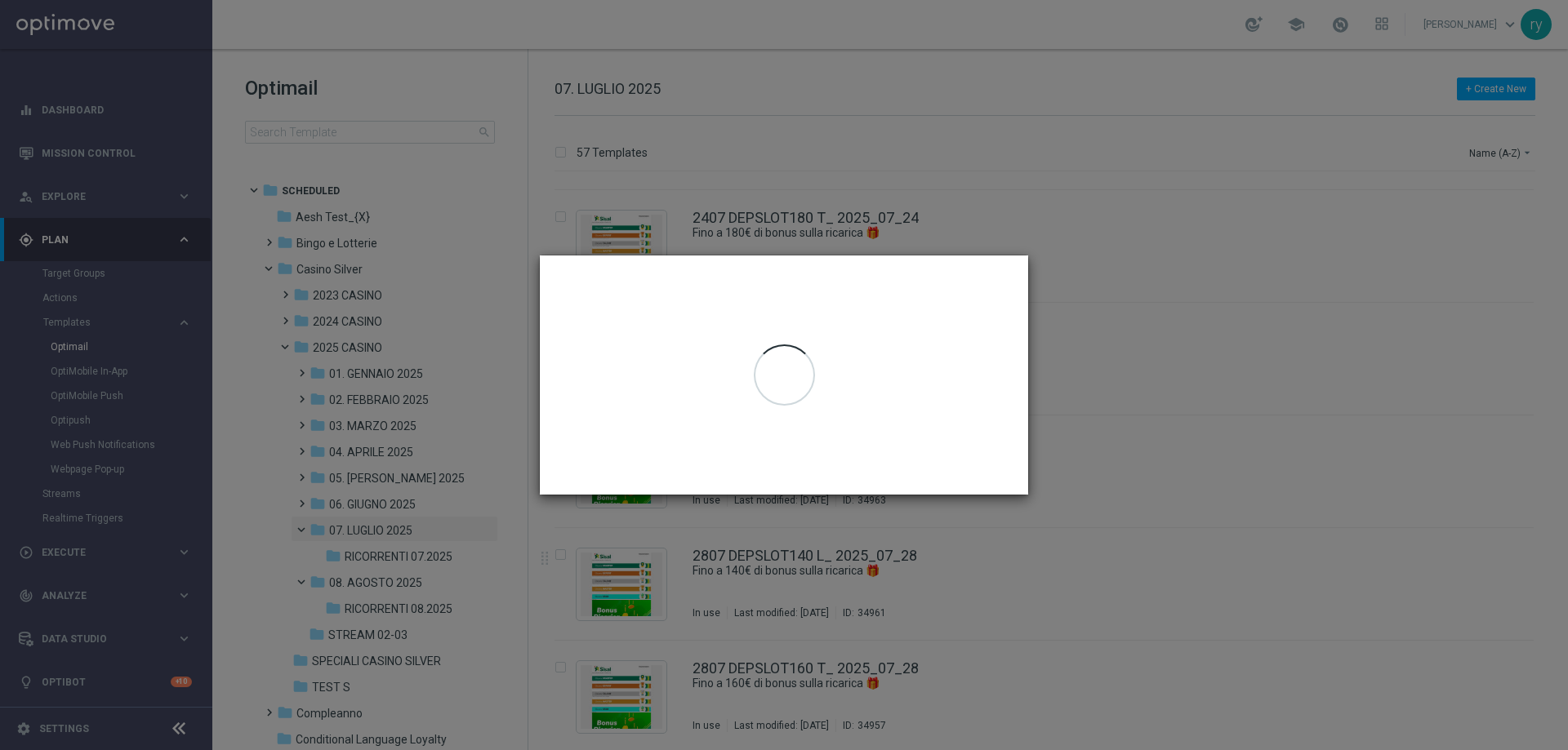
scroll to position [0, 0]
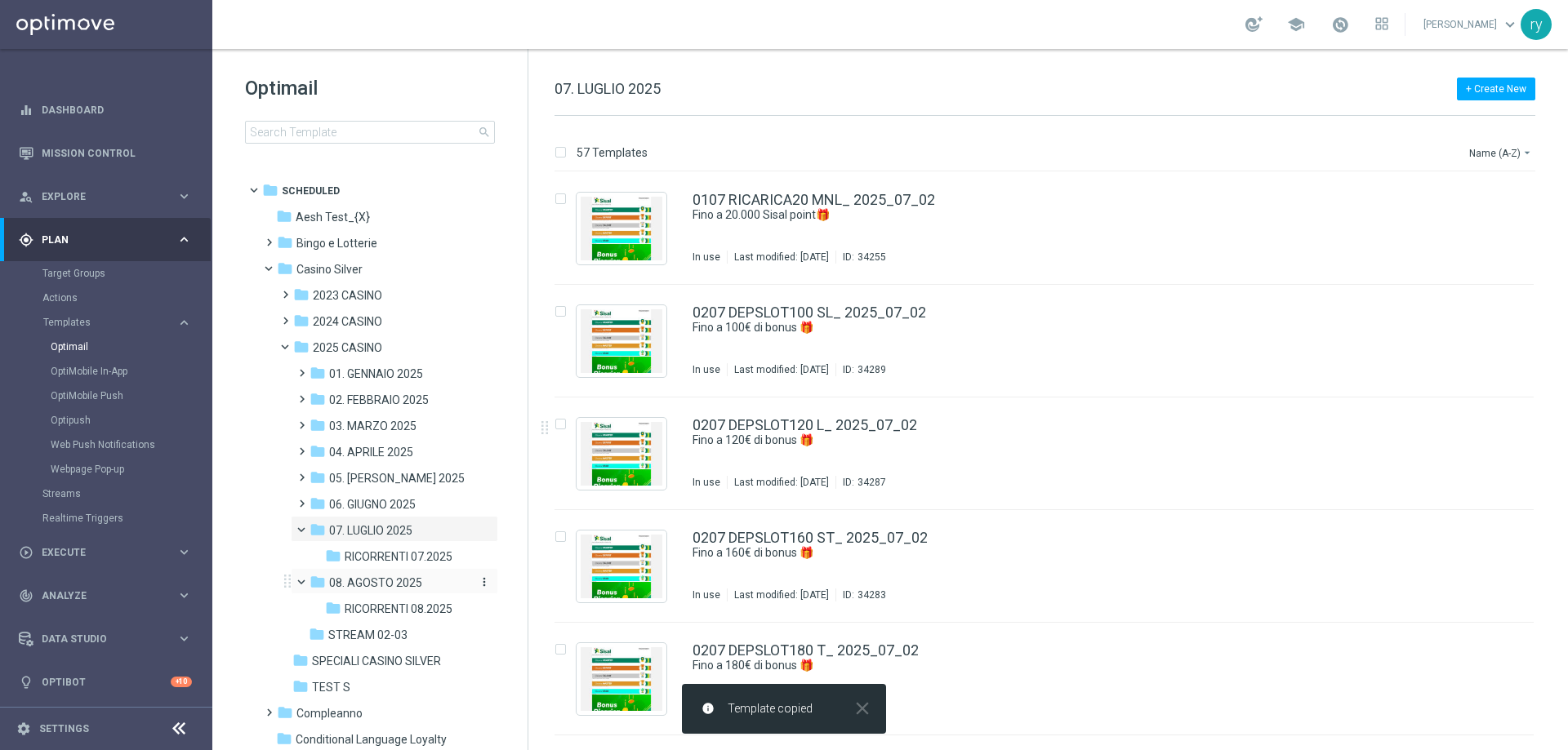
click at [395, 576] on span "08. AGOSTO 2025" at bounding box center [375, 582] width 93 height 14
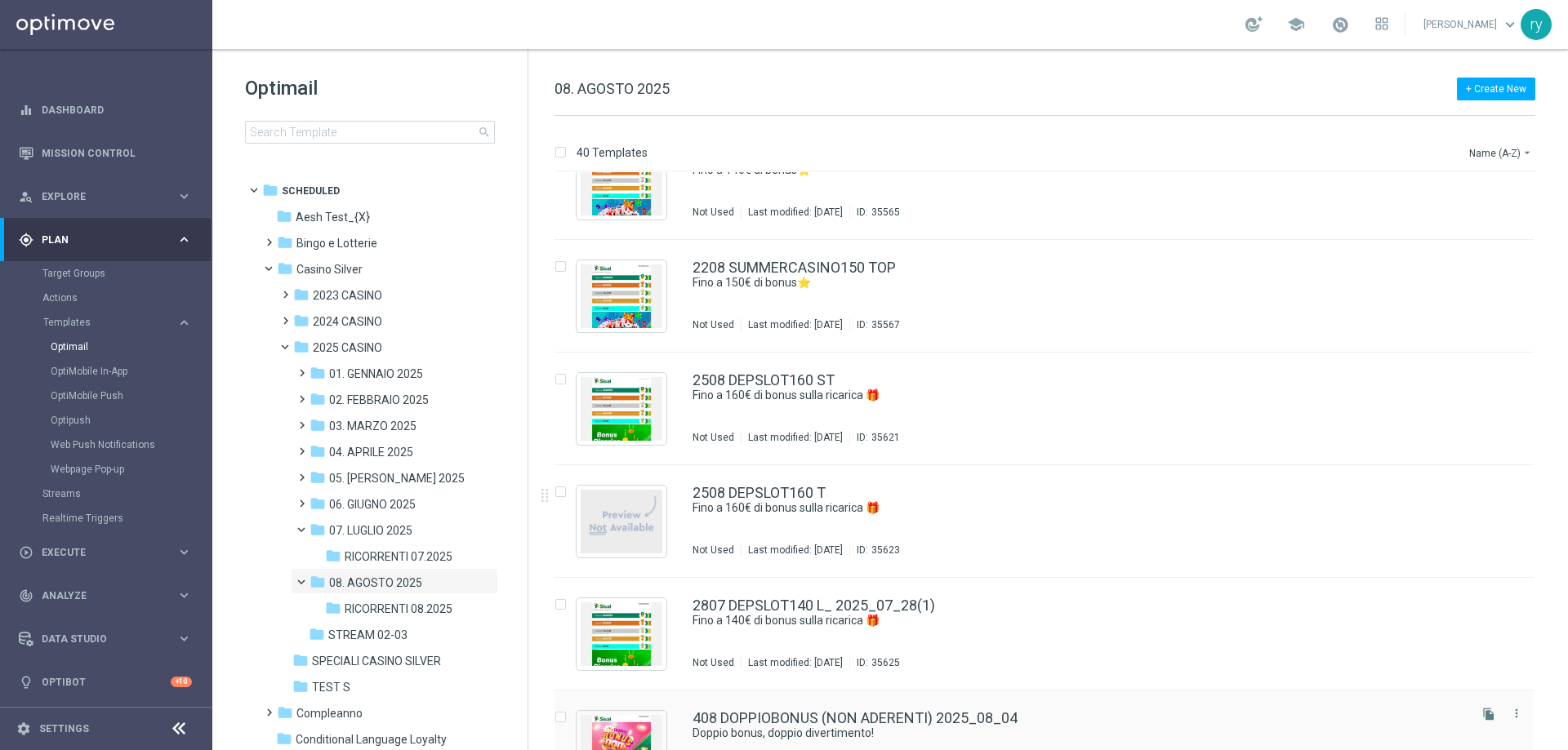
scroll to position [3420, 0]
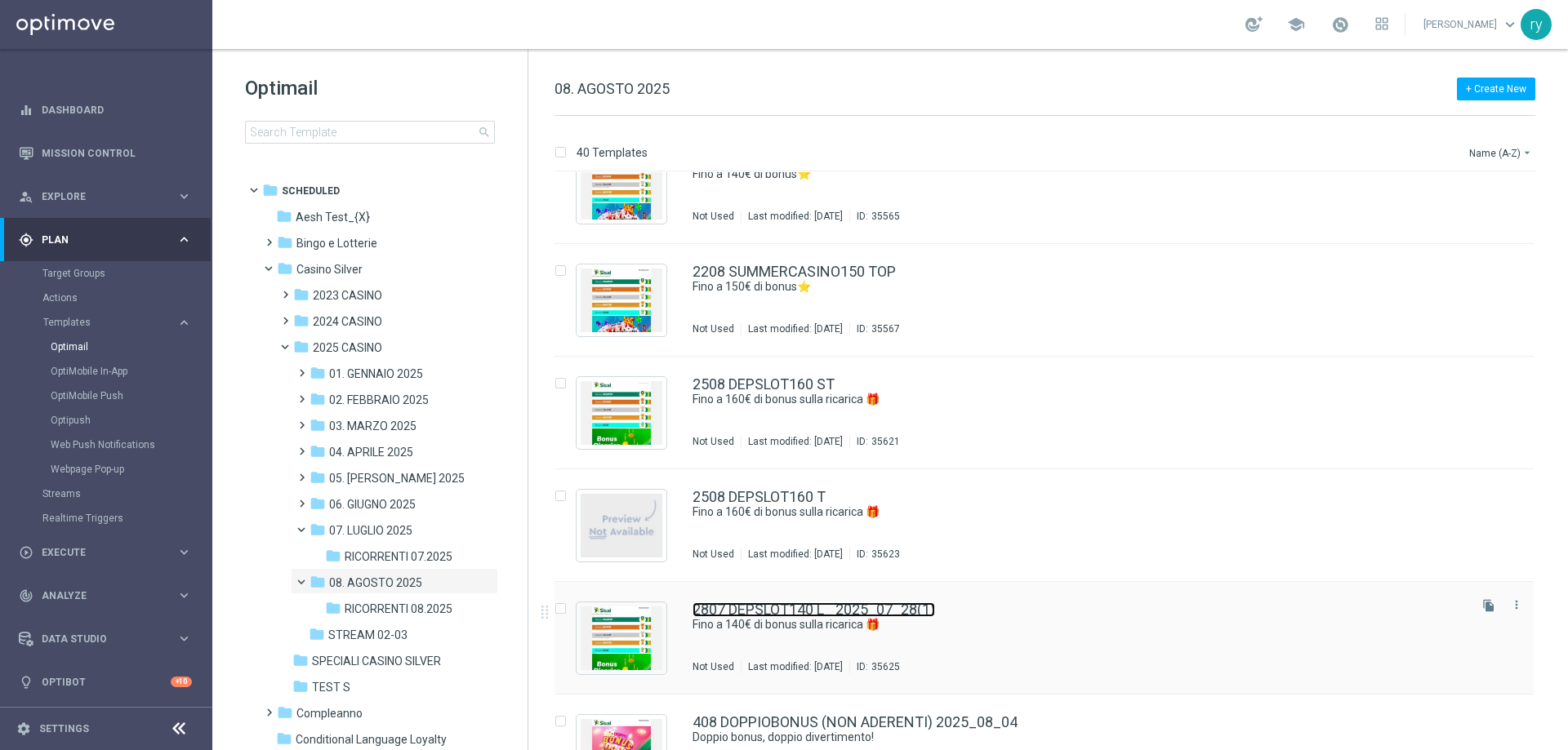
click at [820, 606] on link "2807 DEPSLOT140 L_ 2025_07_28(1)" at bounding box center [813, 610] width 242 height 14
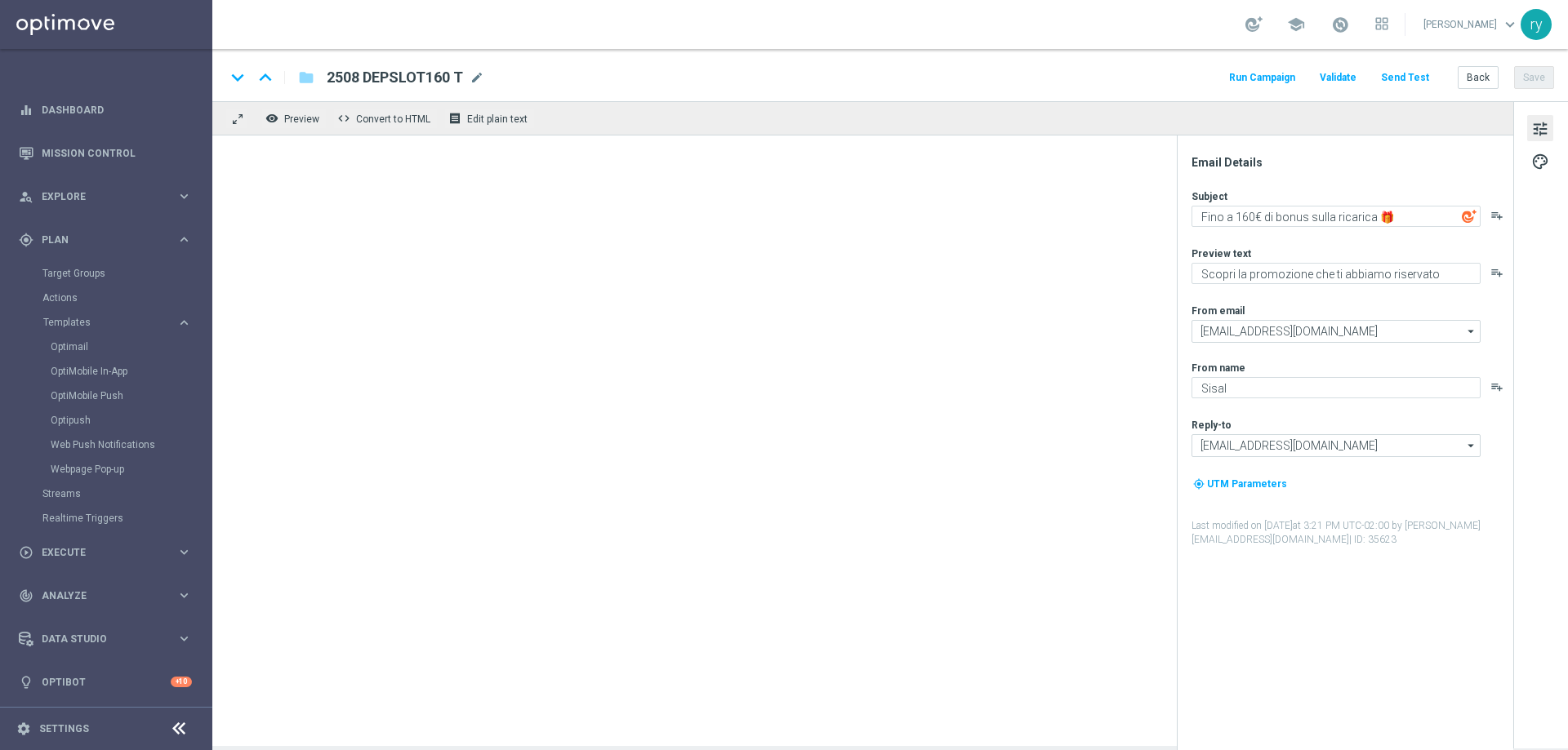
type textarea "Fino a 140€ di bonus sulla ricarica 🎁"
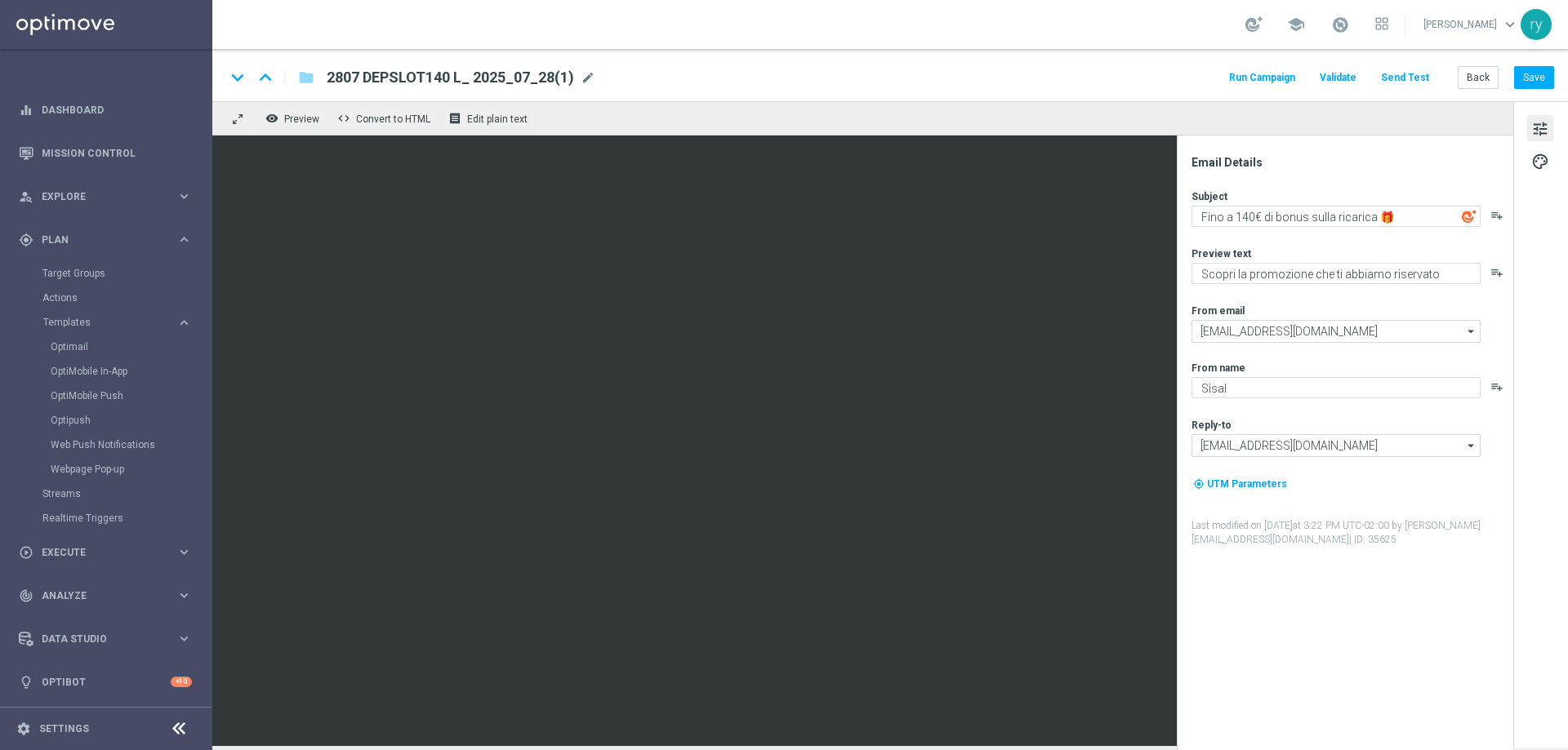
click at [499, 71] on span "2807 DEPSLOT140 L_ 2025_07_28(1)" at bounding box center [450, 78] width 247 height 20
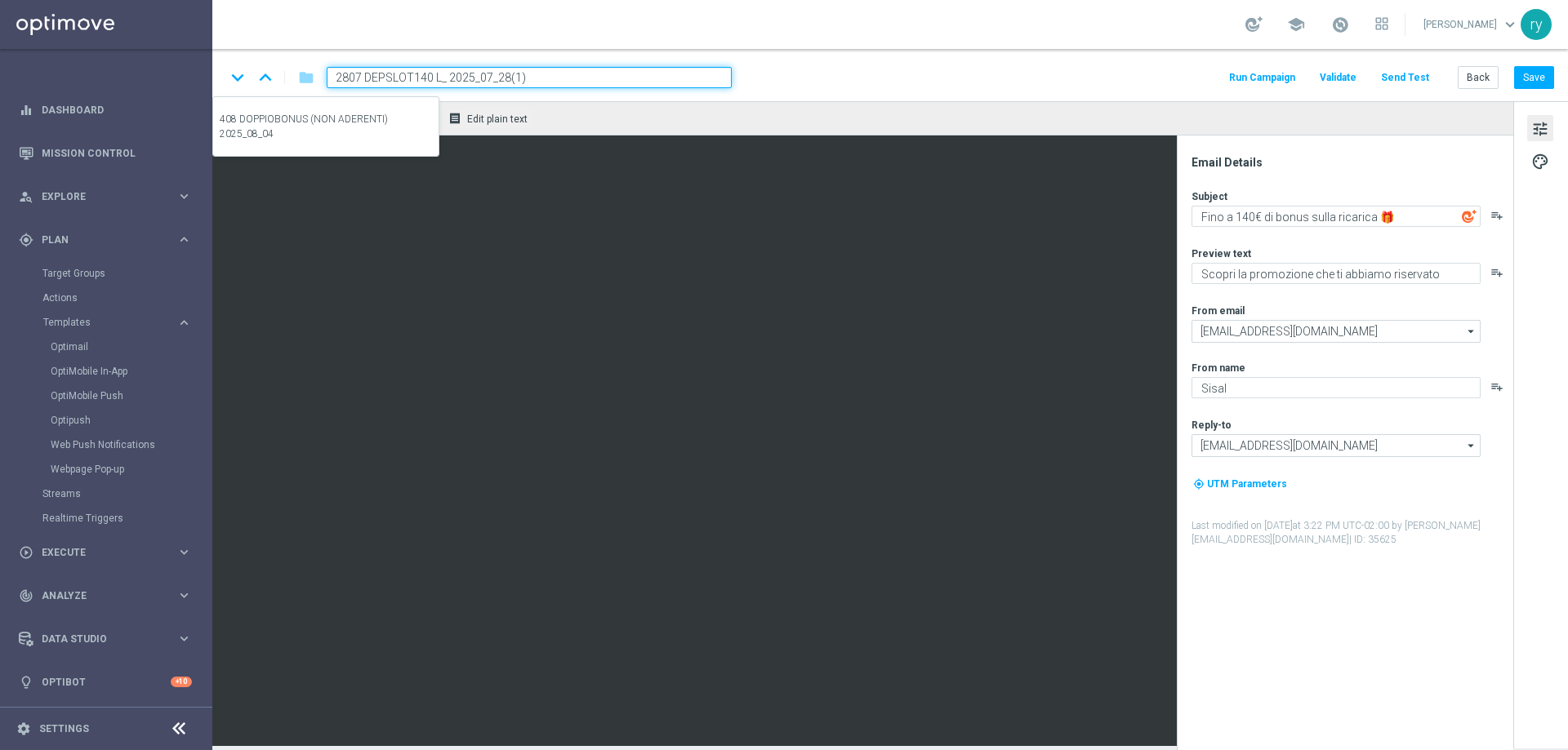
drag, startPoint x: 238, startPoint y: 88, endPoint x: 60, endPoint y: 82, distance: 178.1
click at [48, 85] on main "equalizer Dashboard Mission Control" at bounding box center [784, 375] width 1568 height 750
paste input "508 DEPSLOT140 L"
type input "2508 DEPSLOT140 L"
click at [889, 82] on div "keyboard_arrow_down keyboard_arrow_up folder 2508 DEPSLOT140 L Run Campaign Val…" at bounding box center [889, 78] width 1329 height 21
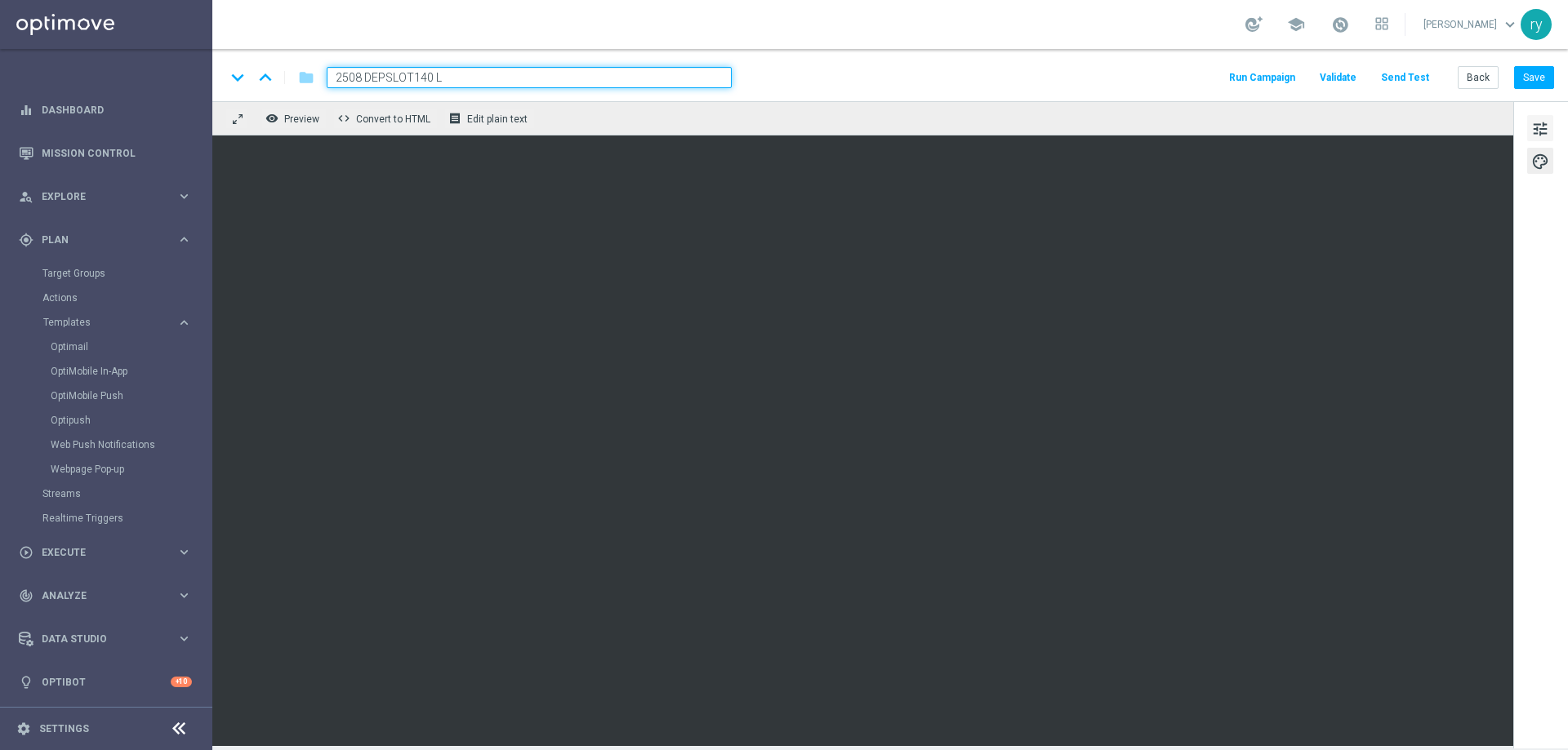
click at [1537, 122] on span "tune" at bounding box center [1540, 129] width 18 height 21
click at [1531, 82] on button "Save" at bounding box center [1534, 78] width 40 height 23
click at [1483, 82] on button "Back" at bounding box center [1479, 78] width 41 height 23
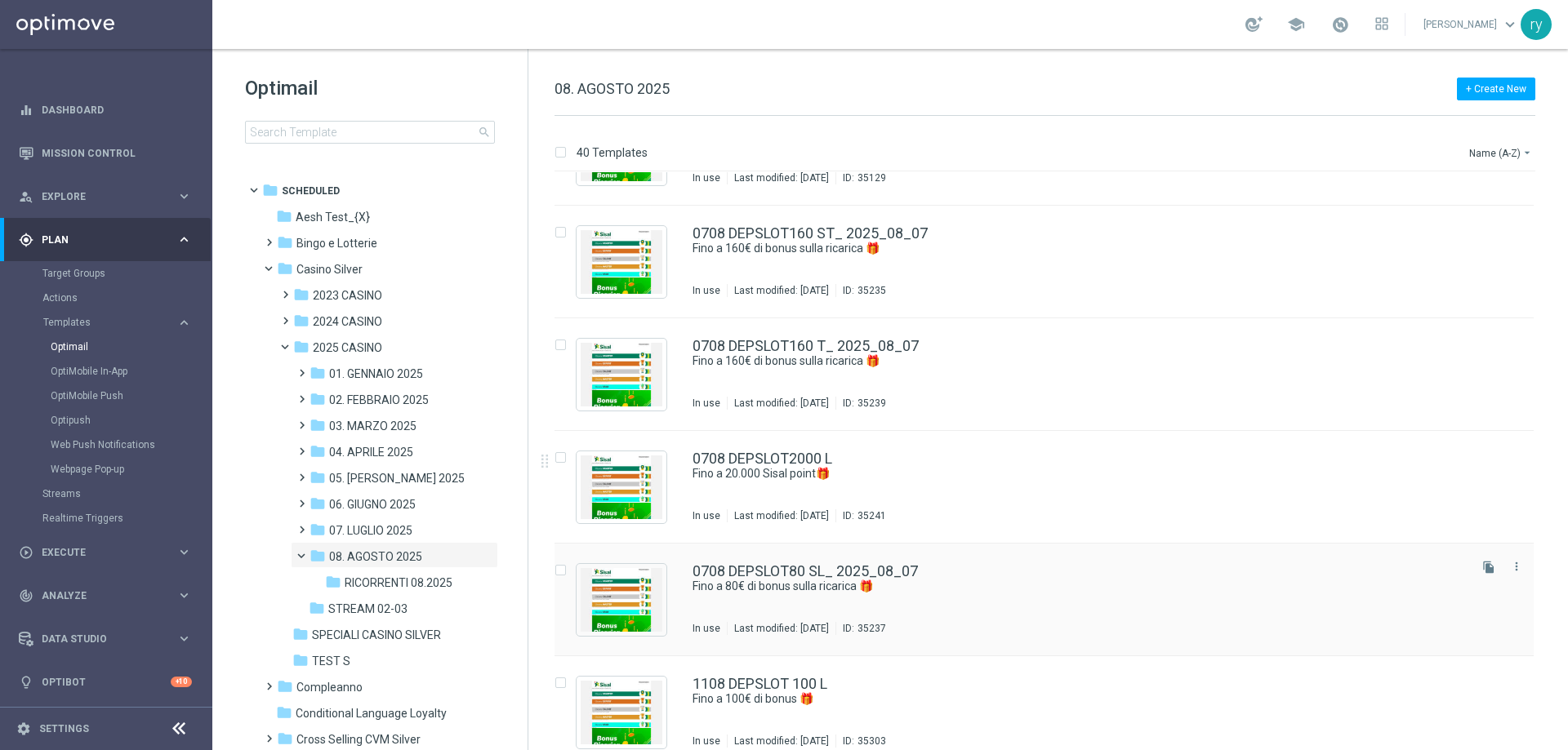
scroll to position [898, 0]
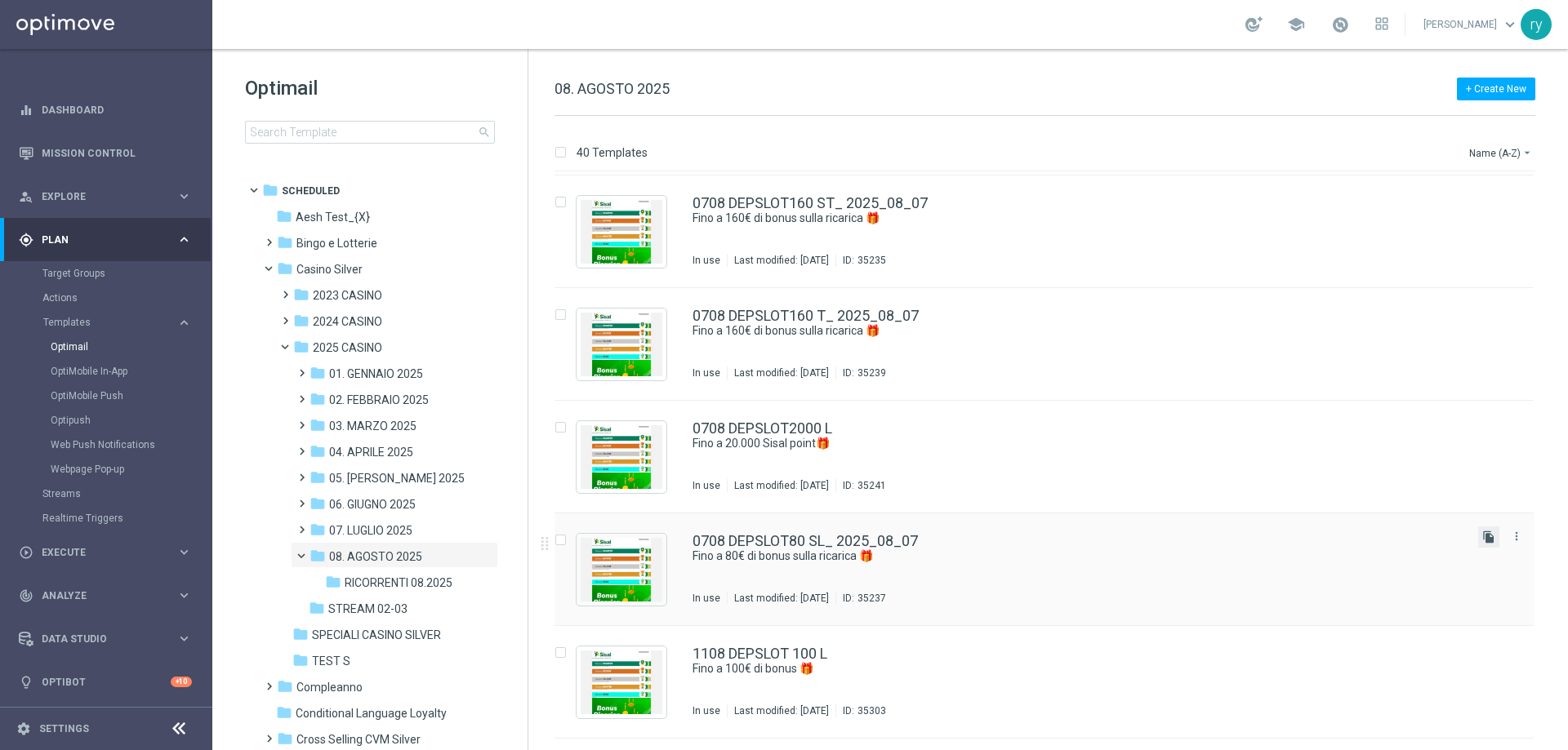
click at [1489, 534] on icon "file_copy" at bounding box center [1488, 537] width 13 height 13
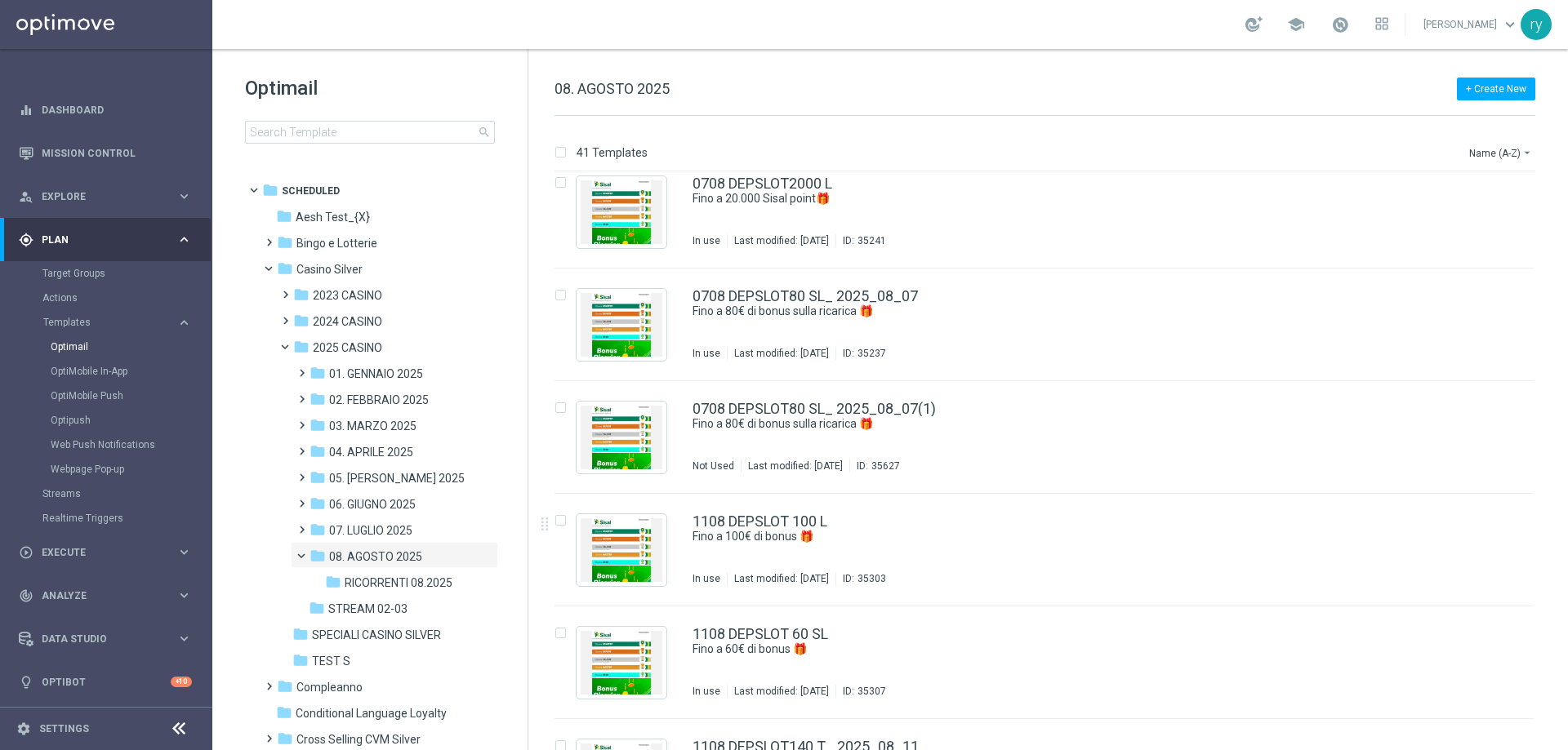
scroll to position [1224, 0]
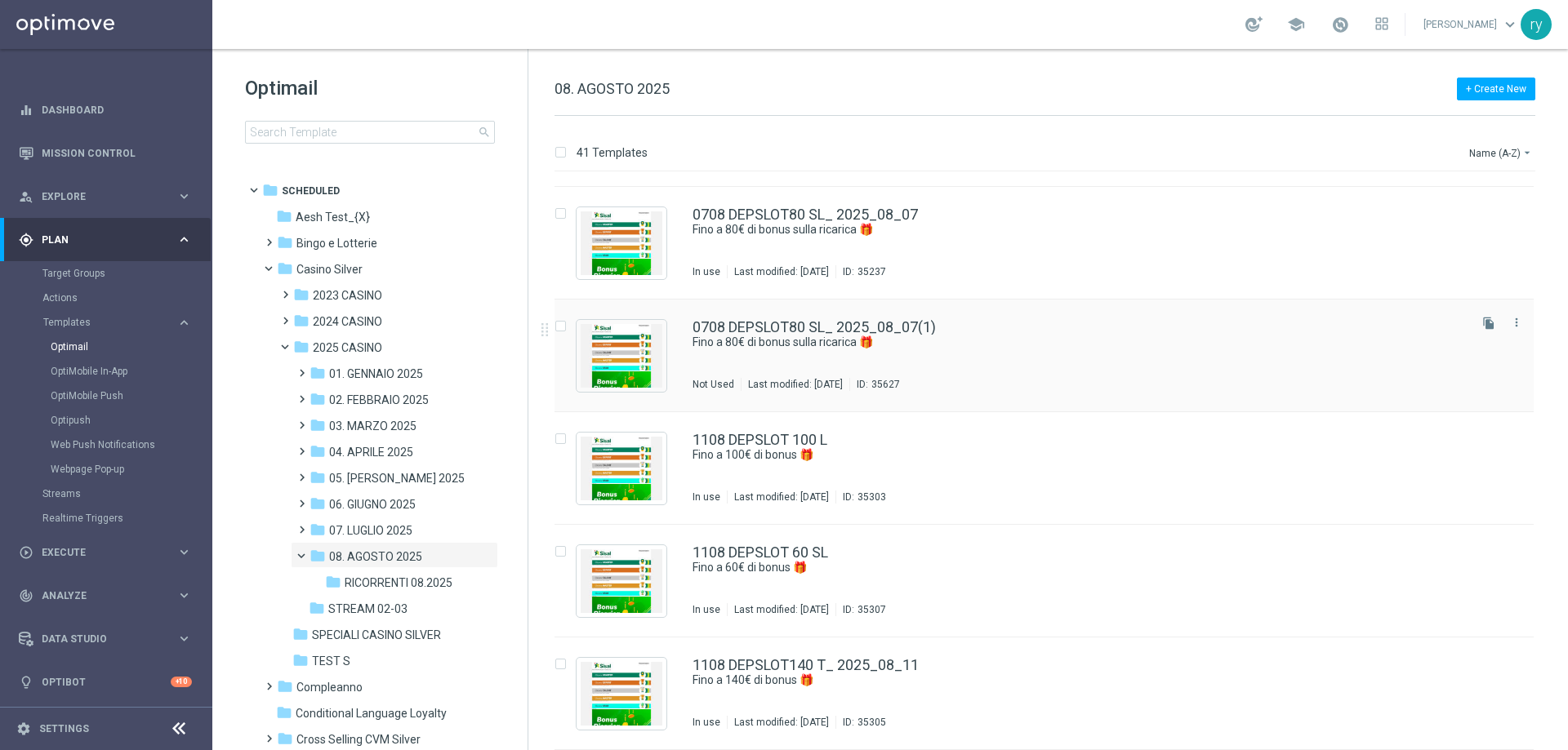
click at [767, 318] on div "0708 DEPSLOT80 SL_ 2025_08_07(1) Fino a 80€ di bonus sulla ricarica 🎁 Not Used …" at bounding box center [1044, 355] width 979 height 112
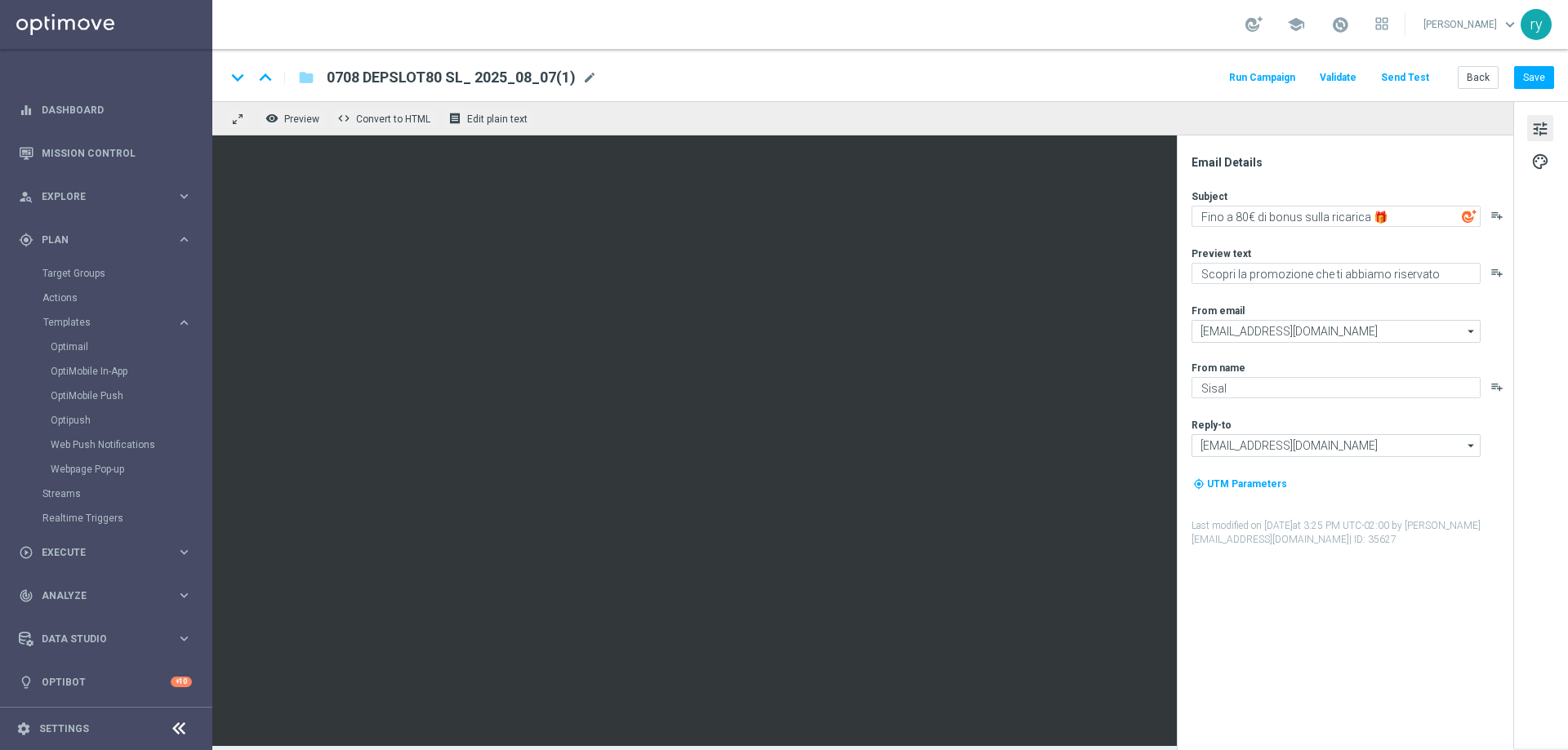
click at [547, 85] on span "0708 DEPSLOT80 SL_ 2025_08_07(1)" at bounding box center [451, 78] width 249 height 20
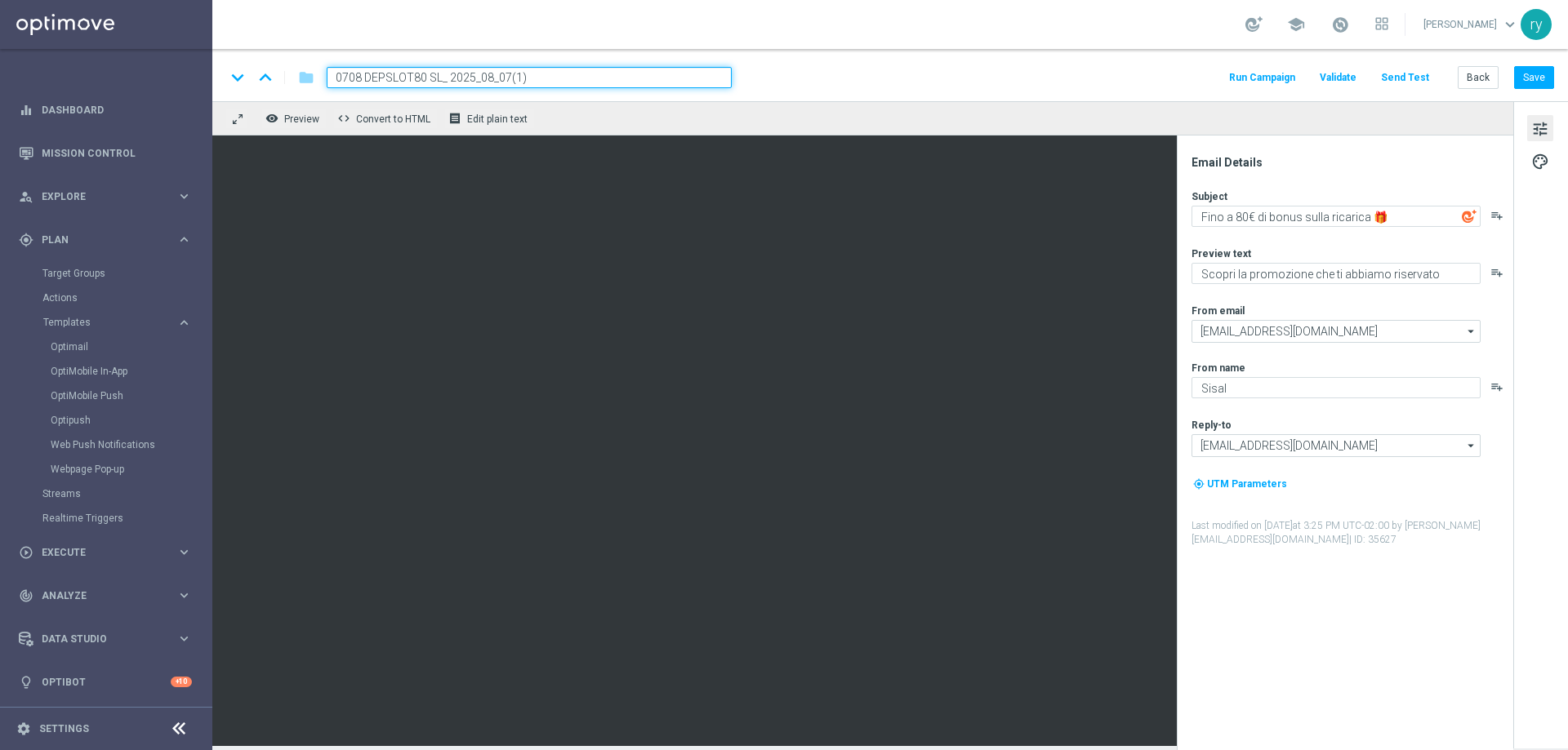
drag, startPoint x: 565, startPoint y: 78, endPoint x: 129, endPoint y: 82, distance: 436.0
click at [130, 86] on main "equalizer Dashboard Mission Control" at bounding box center [784, 375] width 1568 height 750
paste input "2508 DEPSLOT80 SL"
type input "2508 DEPSLOT80 SL"
click at [813, 71] on div "keyboard_arrow_down keyboard_arrow_up folder 2508 DEPSLOT80 SL Run Campaign Val…" at bounding box center [889, 78] width 1329 height 21
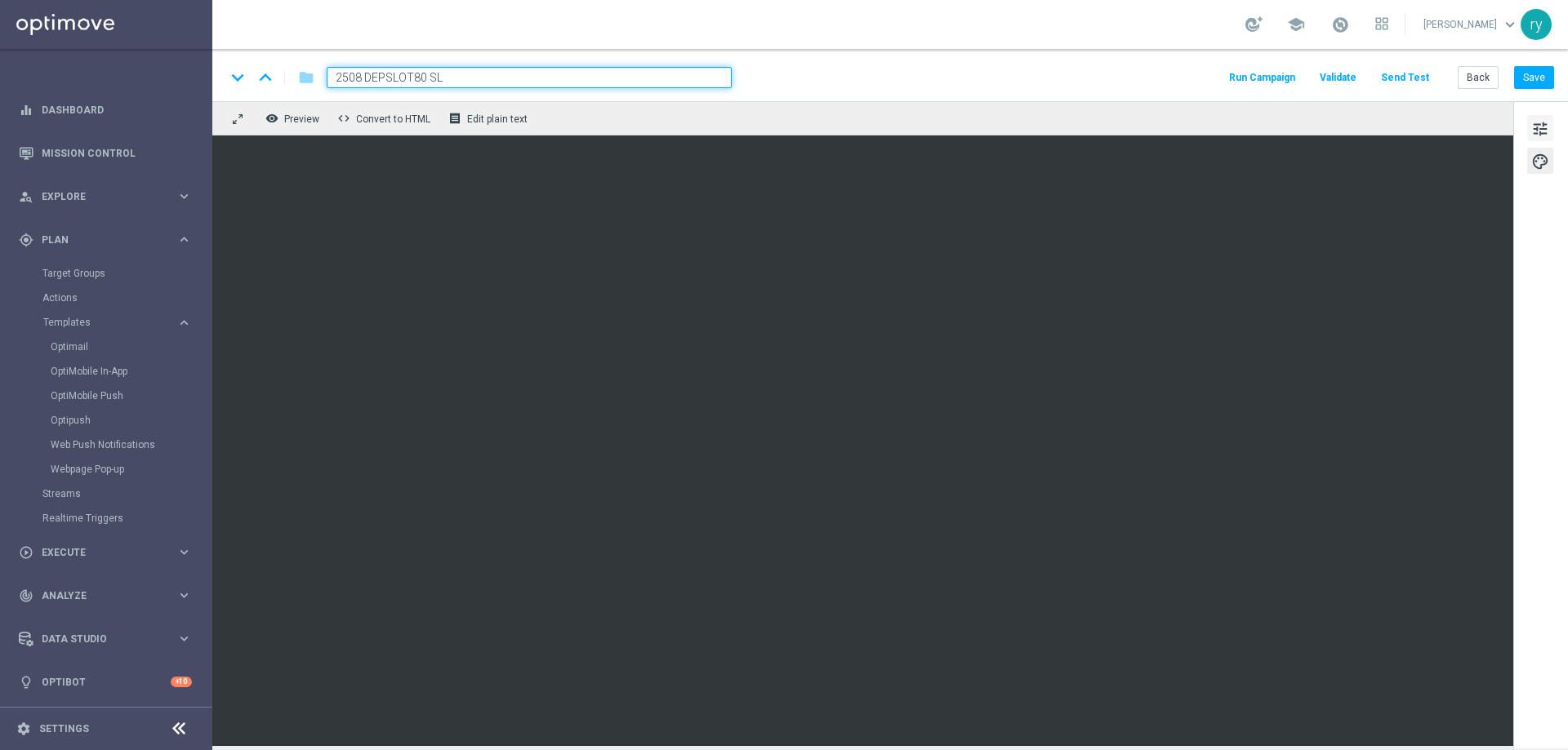
click at [1538, 121] on span "tune" at bounding box center [1540, 129] width 18 height 21
click at [1547, 134] on span "tune" at bounding box center [1540, 129] width 18 height 21
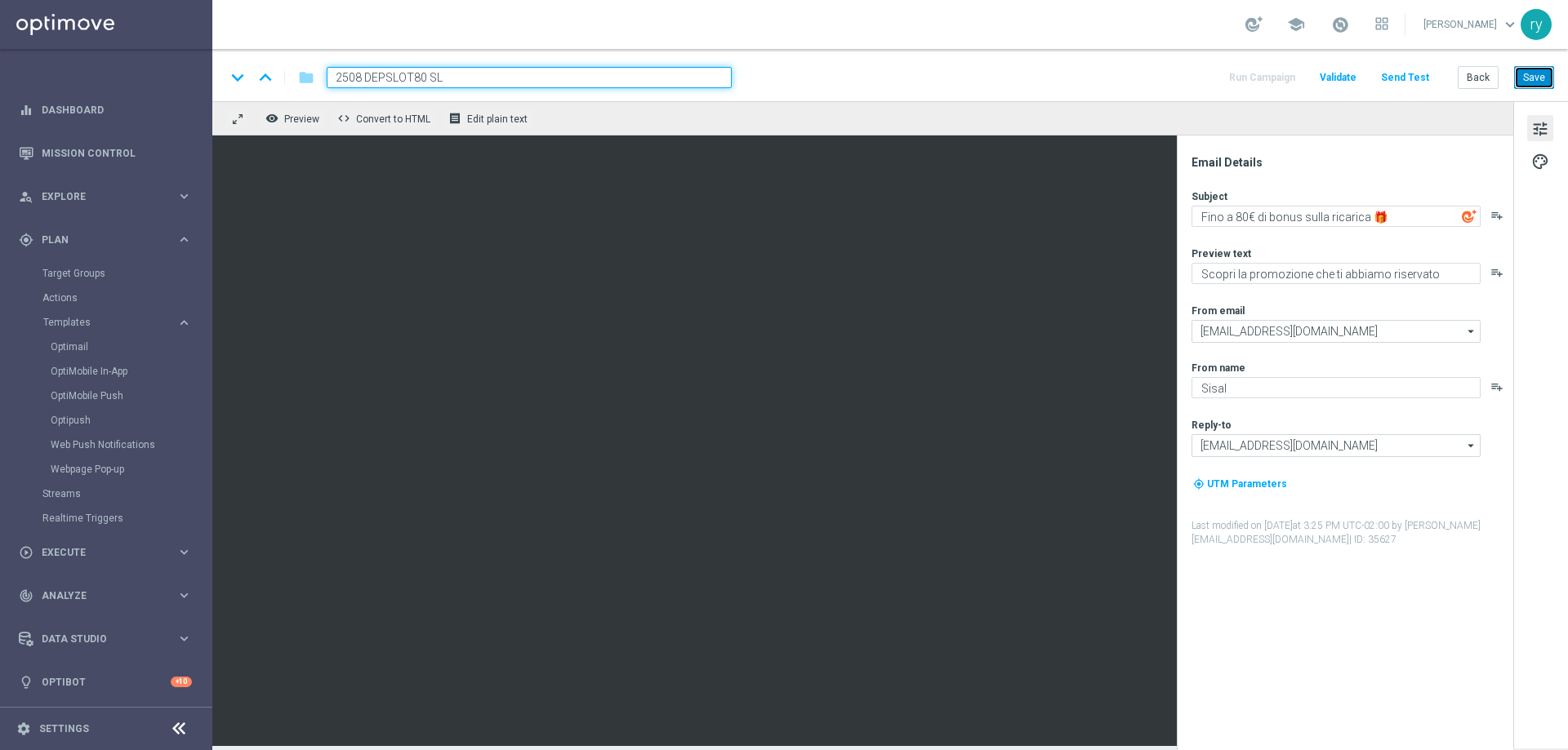
click at [1540, 76] on button "Save" at bounding box center [1534, 78] width 40 height 23
click at [1483, 68] on button "Back" at bounding box center [1479, 78] width 41 height 23
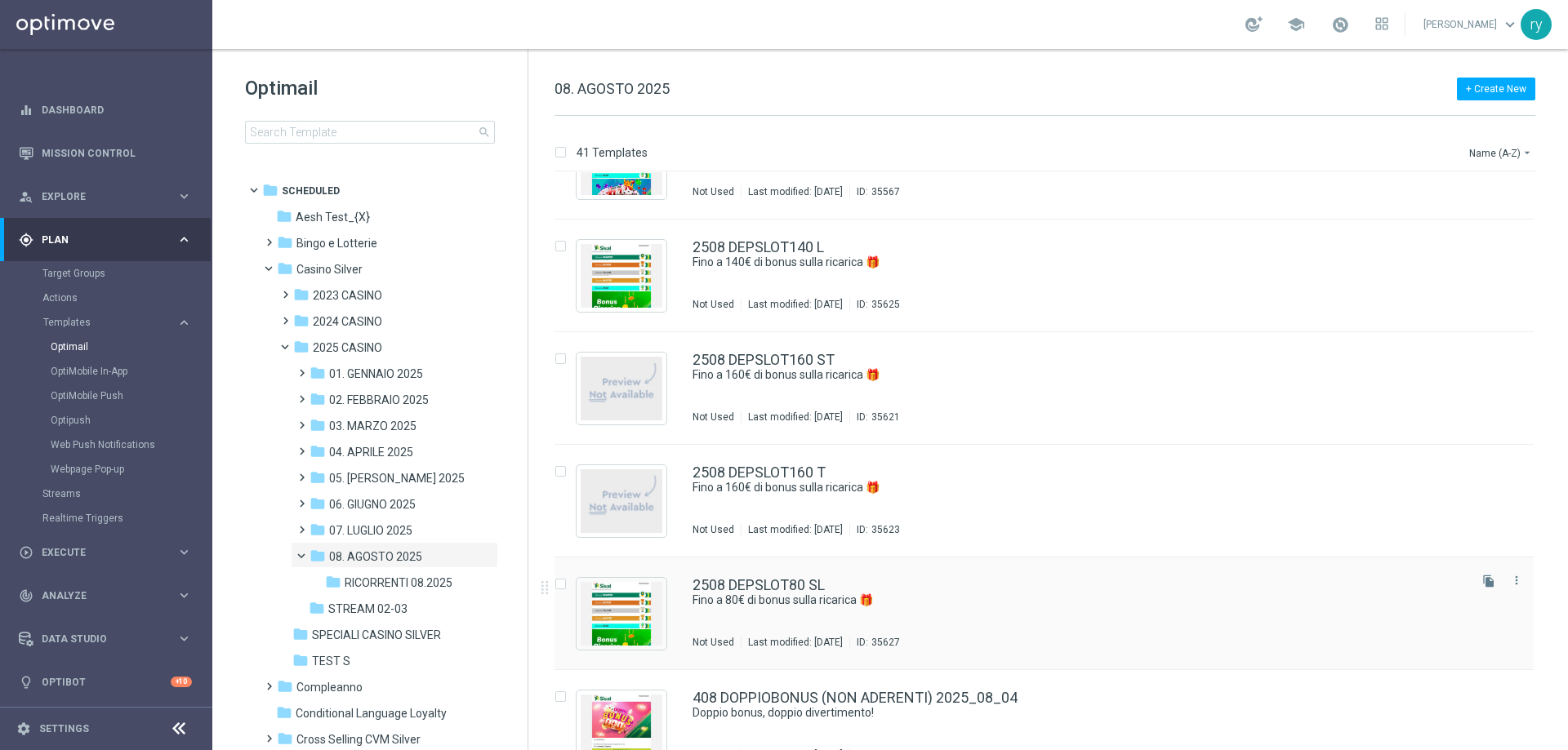
scroll to position [3583, 0]
